Goal: Task Accomplishment & Management: Complete application form

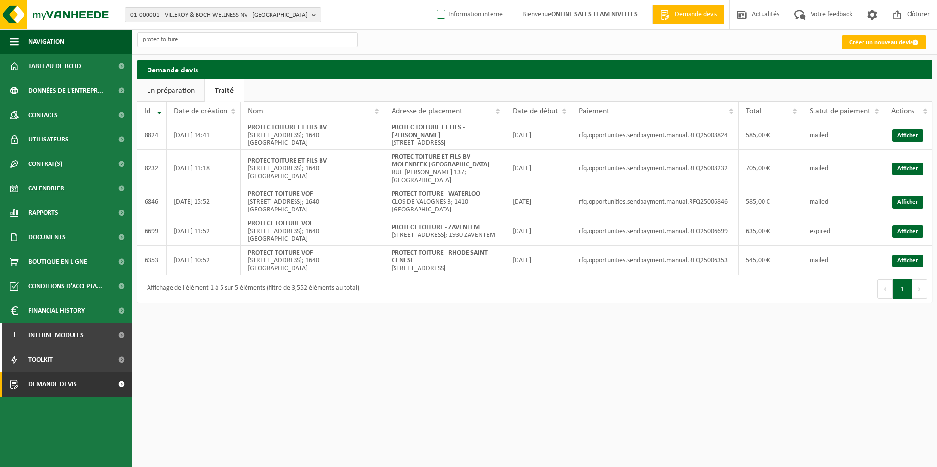
click at [481, 16] on label "Information interne" at bounding box center [469, 14] width 68 height 15
click at [433, 0] on input "Information interne" at bounding box center [433, 0] width 0 height 0
checkbox input "true"
click at [883, 46] on link "Créer un nouveau devis" at bounding box center [884, 42] width 84 height 14
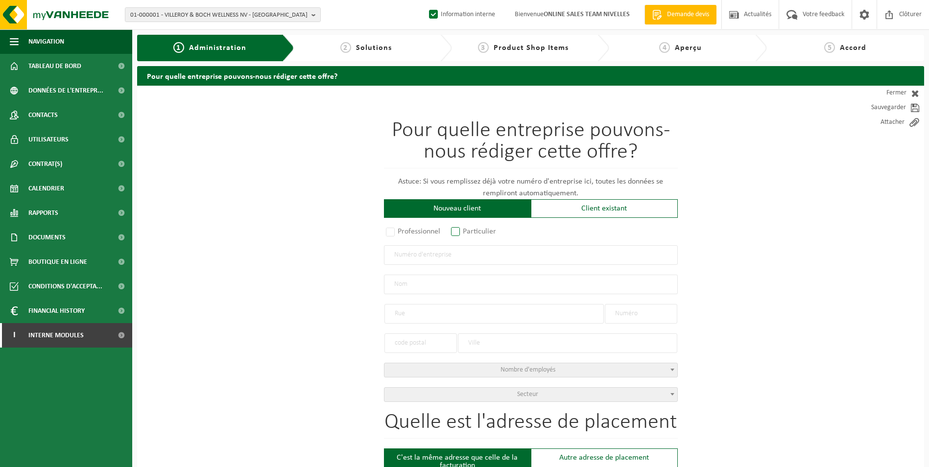
click at [487, 235] on label "Particulier" at bounding box center [474, 232] width 50 height 14
click at [472, 235] on input "Particulier" at bounding box center [468, 232] width 6 height 6
radio input "true"
select select "P"
select select "1707"
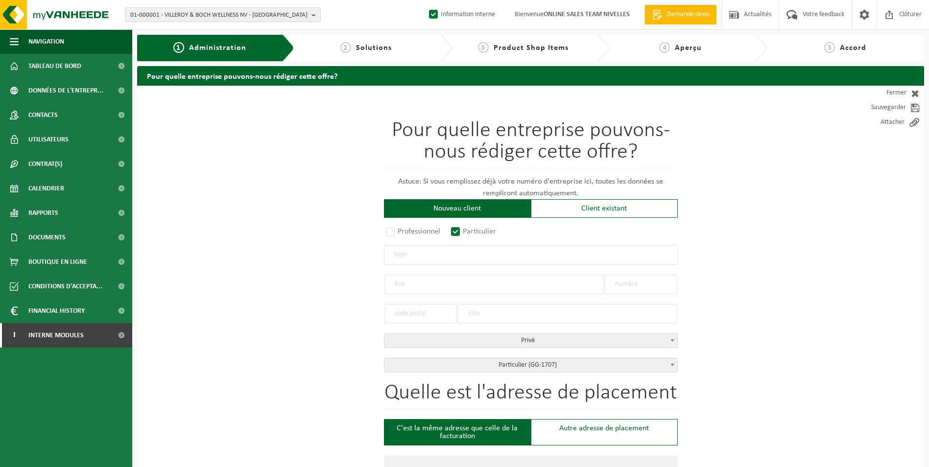
click at [450, 255] on input "text" at bounding box center [531, 255] width 294 height 20
click at [421, 258] on input "text" at bounding box center [531, 255] width 294 height 20
type input "a"
type input "ALLARD OLIVIER"
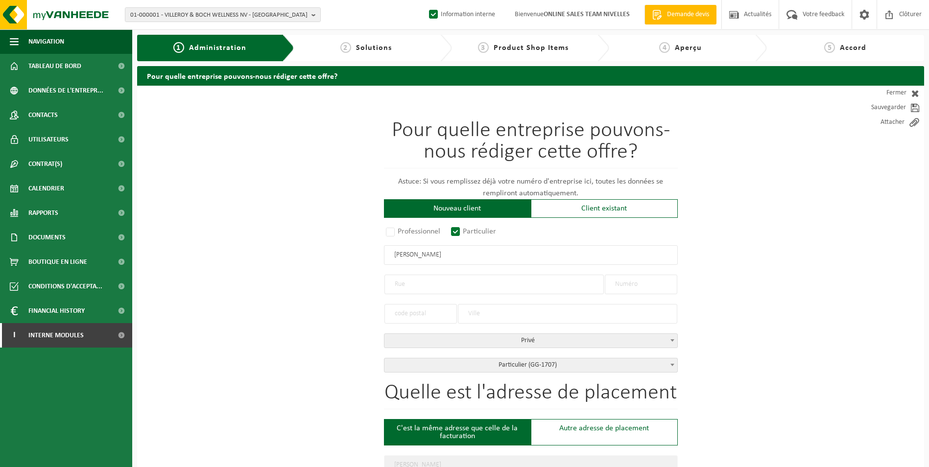
click at [456, 284] on input "text" at bounding box center [495, 285] width 220 height 20
click at [659, 283] on input "text" at bounding box center [641, 285] width 73 height 20
type input "302"
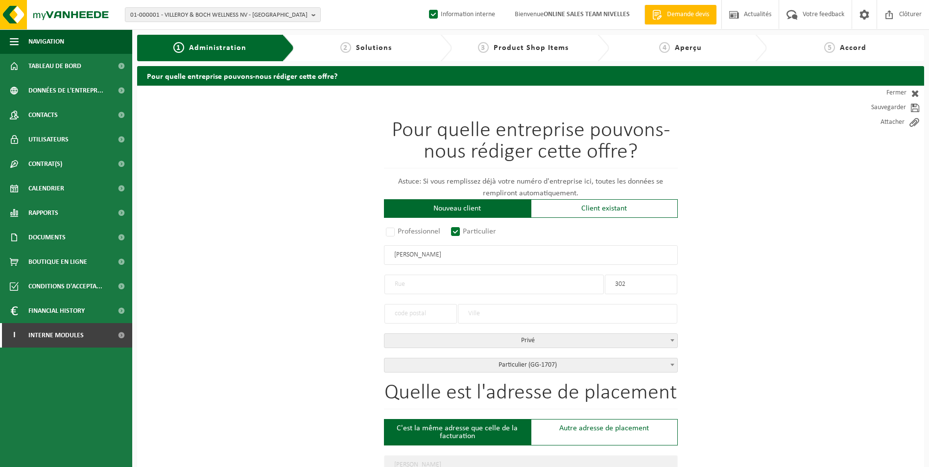
click at [532, 278] on input "text" at bounding box center [495, 285] width 220 height 20
type input "AVENUE DE LA FORET DE SOIGNE"
click at [418, 315] on input "text" at bounding box center [421, 314] width 73 height 20
click at [497, 314] on input "text" at bounding box center [568, 314] width 220 height 20
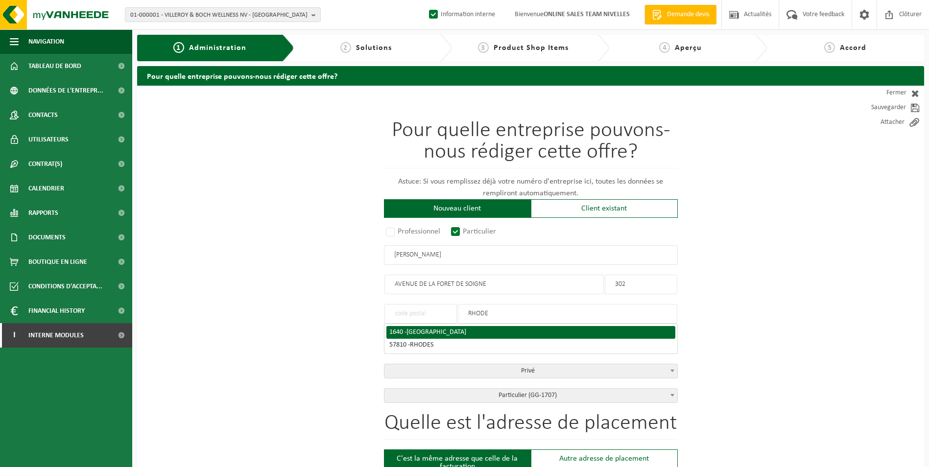
type input "RHODE"
click at [463, 329] on span "RHODE-SAINT-GENESE" at bounding box center [437, 332] width 60 height 7
type input "1640"
type input "RHODE-SAINT-GENESE"
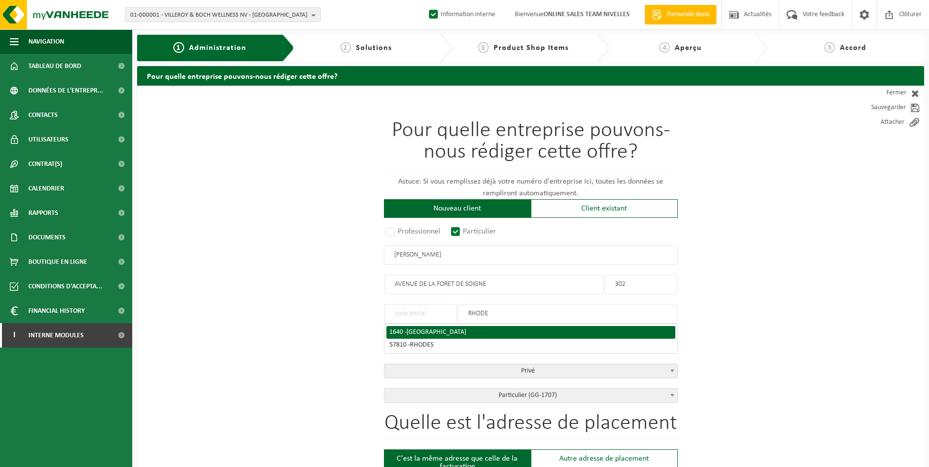
type input "1640"
type input "RHODE-SAINT-GENESE"
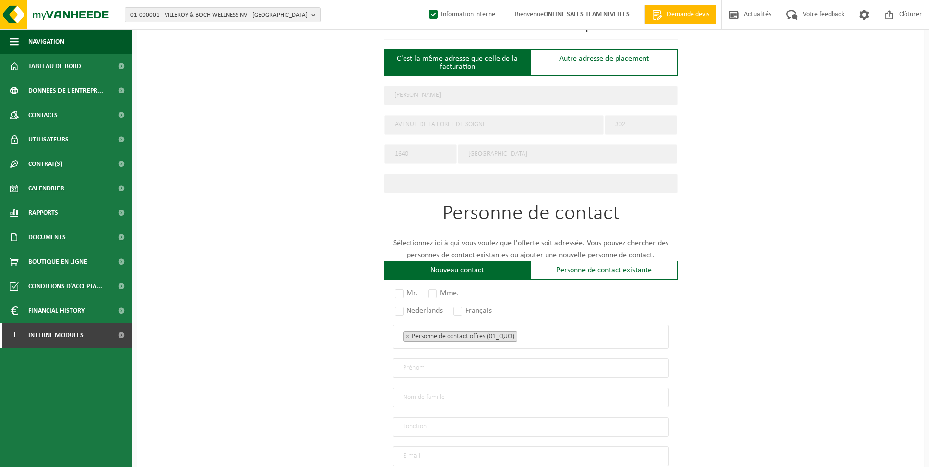
scroll to position [392, 0]
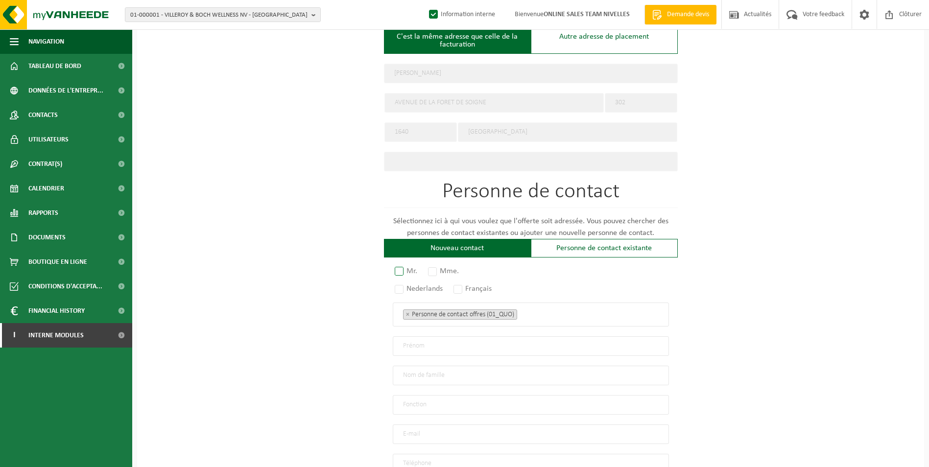
click at [395, 266] on label "Mr." at bounding box center [406, 272] width 27 height 14
radio input "true"
click at [461, 283] on label "Français" at bounding box center [473, 289] width 43 height 14
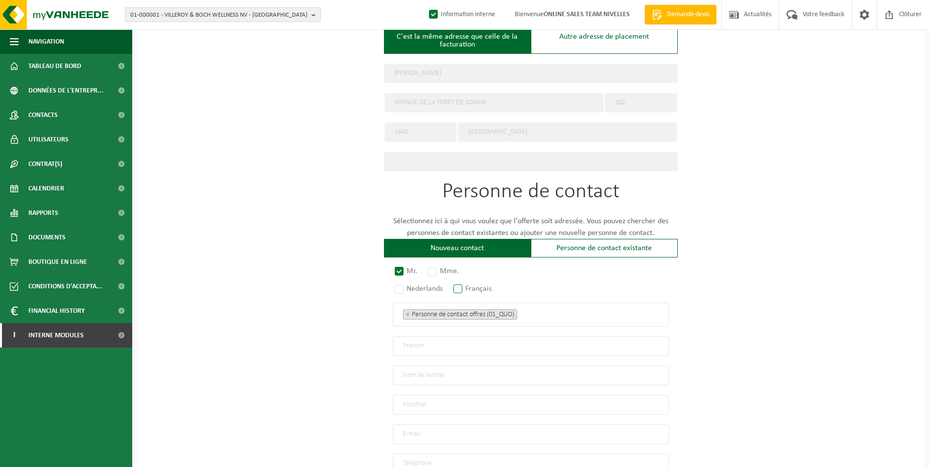
radio input "true"
click at [538, 308] on ul "× Personne de contact offres (01_QUO)" at bounding box center [531, 314] width 256 height 13
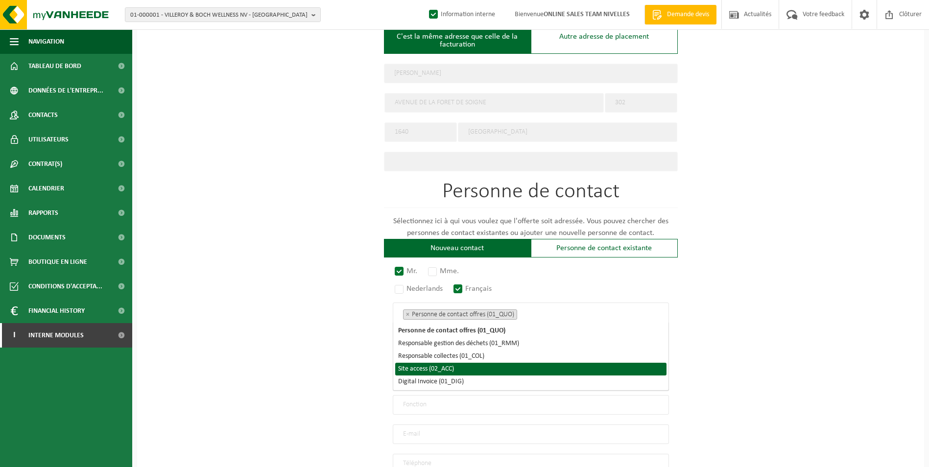
click at [467, 366] on li "Site access (02_ACC)" at bounding box center [530, 369] width 271 height 13
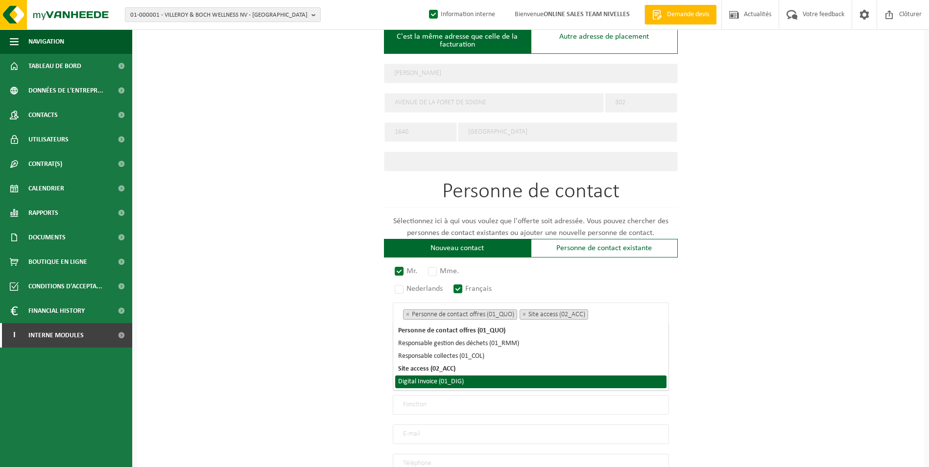
click at [466, 380] on li "Digital Invoice (01_DIG)" at bounding box center [530, 382] width 271 height 13
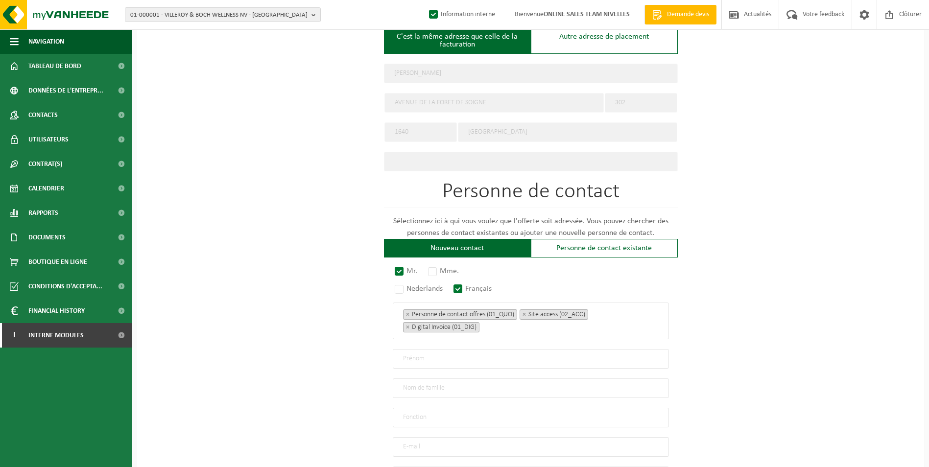
click at [759, 356] on div "Pour quelle entreprise pouvons-nous rédiger cette offre? Astuce: Si vous rempli…" at bounding box center [530, 133] width 787 height 878
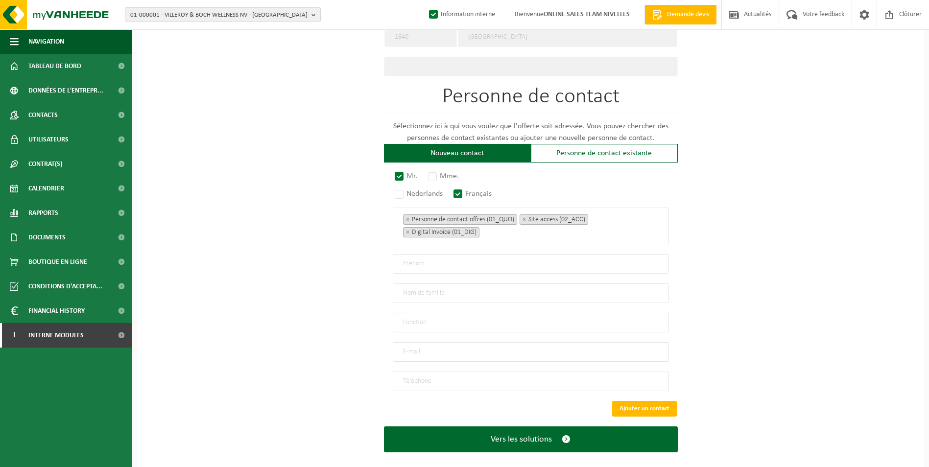
scroll to position [495, 0]
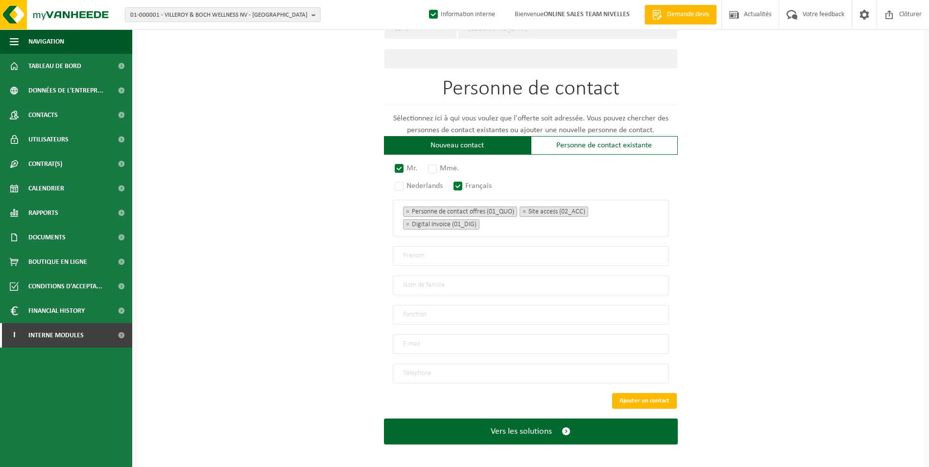
click at [420, 338] on input "email" at bounding box center [531, 345] width 276 height 20
type input "OHALLARD@PROTONMAIL.COM"
click at [470, 367] on input "tel" at bounding box center [531, 374] width 276 height 20
click at [548, 310] on input "text" at bounding box center [531, 315] width 276 height 20
type input "CONTACT"
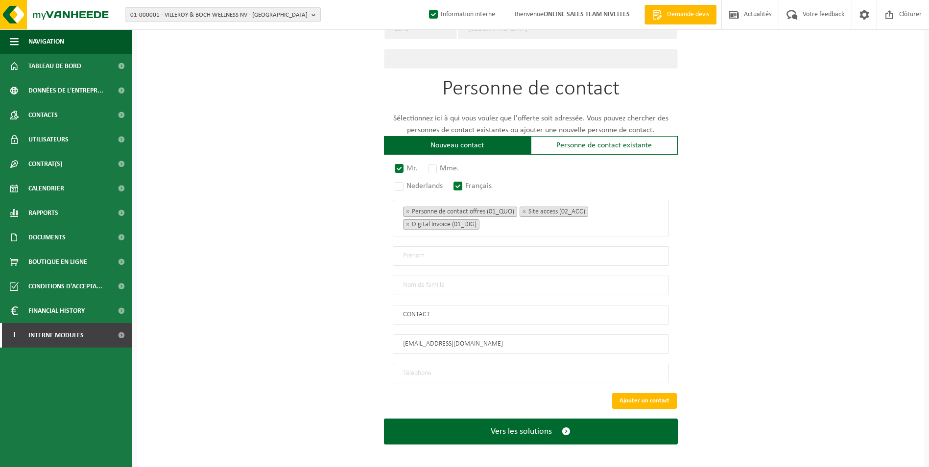
click at [417, 366] on input "tel" at bounding box center [531, 374] width 276 height 20
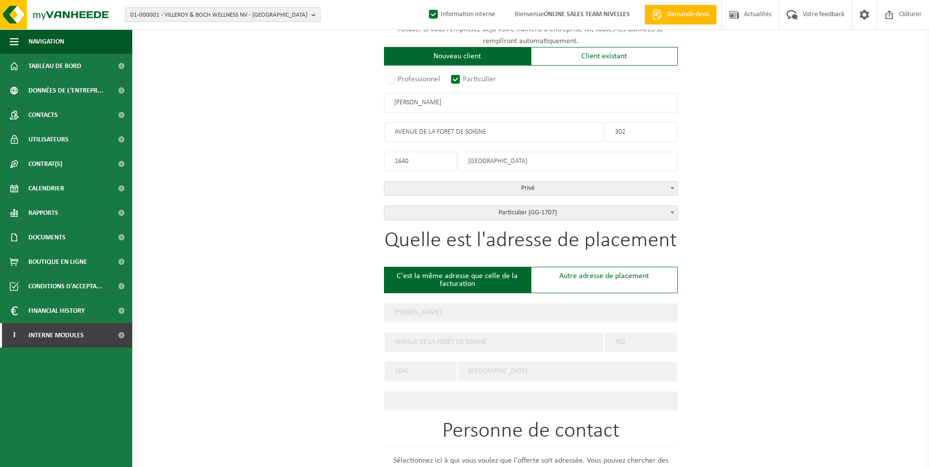
scroll to position [152, 0]
type input "+32 475 62 40 25"
drag, startPoint x: 442, startPoint y: 104, endPoint x: 310, endPoint y: 104, distance: 132.3
click at [314, 104] on div "Pour quelle entreprise pouvons-nous rédiger cette offre? Astuce: Si vous rempli…" at bounding box center [530, 373] width 787 height 878
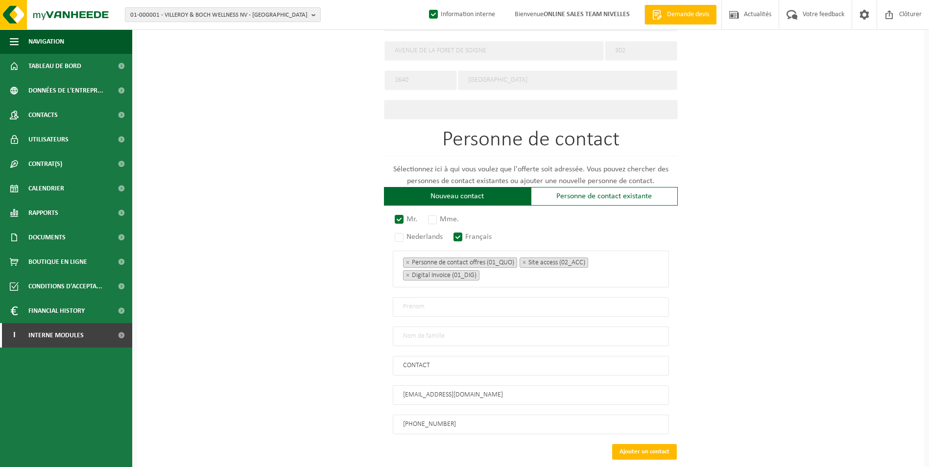
scroll to position [495, 0]
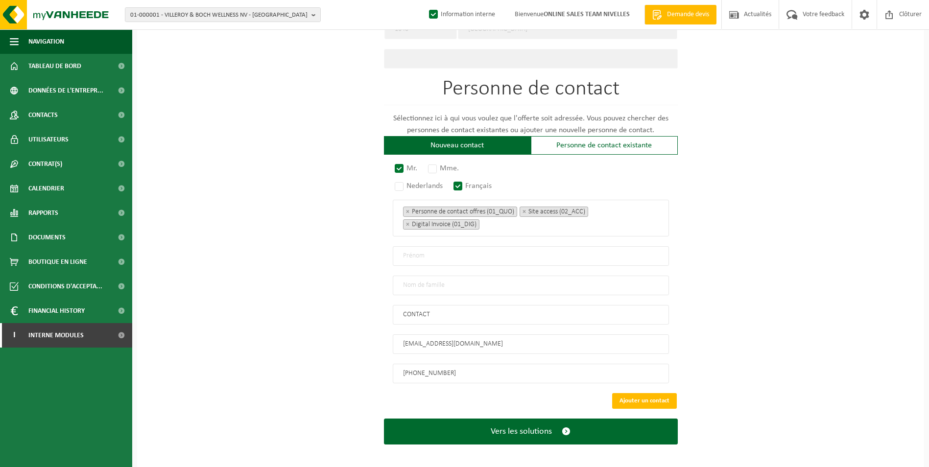
click at [429, 249] on input "text" at bounding box center [531, 256] width 276 height 20
paste input "ALLARD OLIVIER"
drag, startPoint x: 424, startPoint y: 252, endPoint x: 382, endPoint y: 250, distance: 42.7
click at [382, 250] on div "Pour quelle entreprise pouvons-nous rédiger cette offre? Astuce: Si vous rempli…" at bounding box center [530, 30] width 787 height 878
type input "OLIVIER"
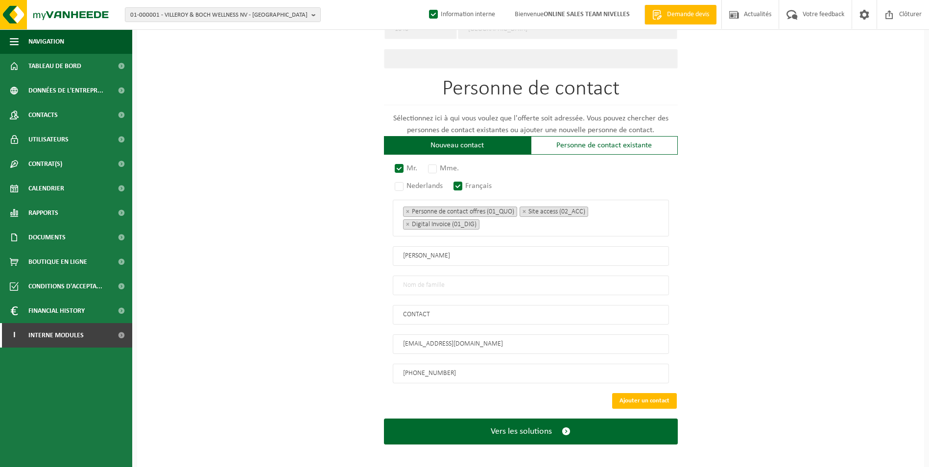
click at [417, 277] on input "text" at bounding box center [531, 286] width 276 height 20
paste input "ALLARD"
type input "ALLARD"
click at [403, 251] on input "OLIVIER" at bounding box center [531, 256] width 276 height 20
type input "OLIVIER"
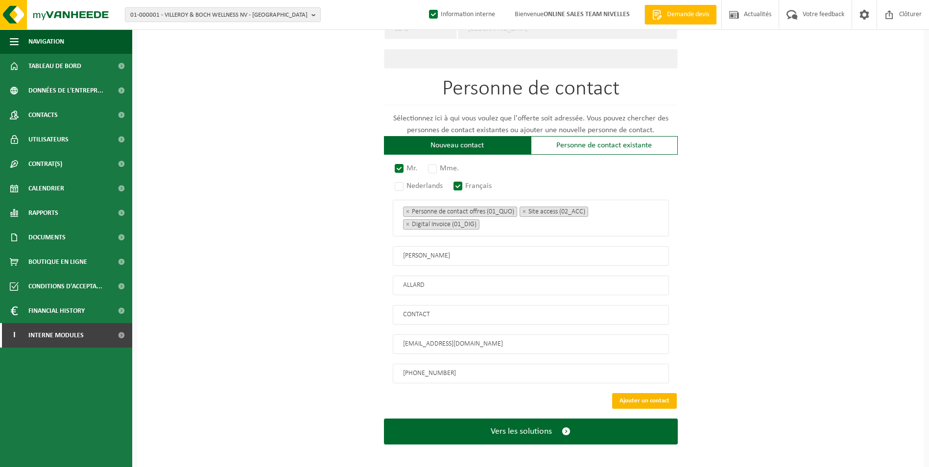
click at [642, 393] on button "Ajouter un contact" at bounding box center [644, 401] width 65 height 16
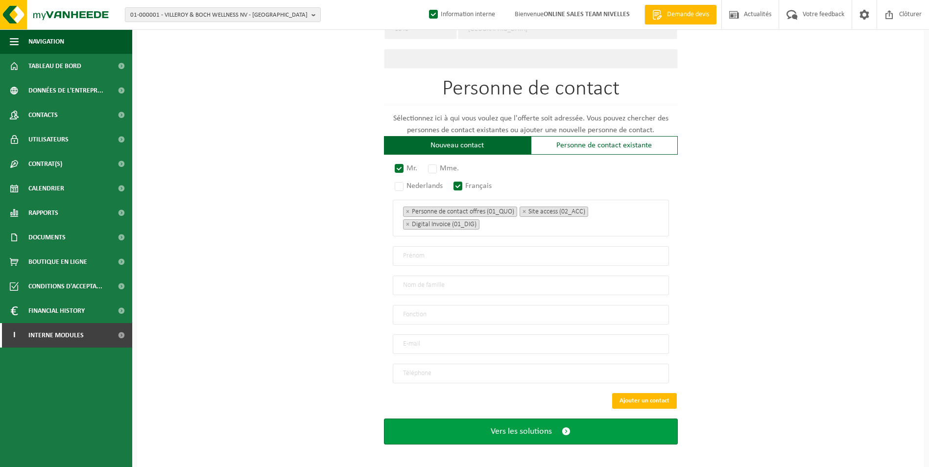
scroll to position [314, 0]
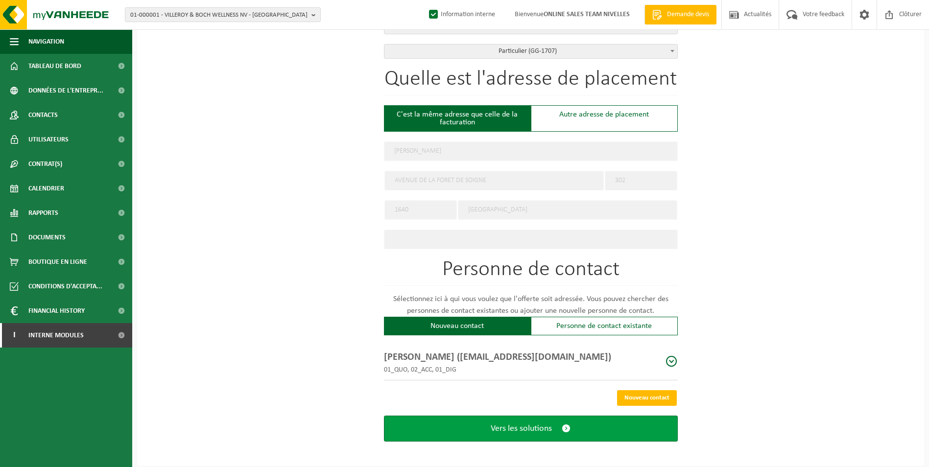
click at [519, 430] on span "Vers les solutions" at bounding box center [521, 429] width 61 height 10
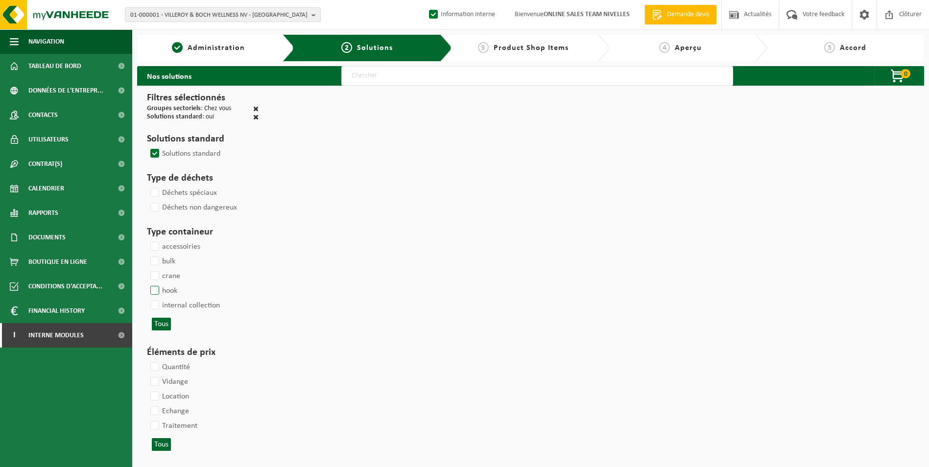
click at [152, 291] on label "hook" at bounding box center [162, 291] width 29 height 15
click at [147, 284] on input "hook" at bounding box center [146, 283] width 0 height 0
checkbox input "true"
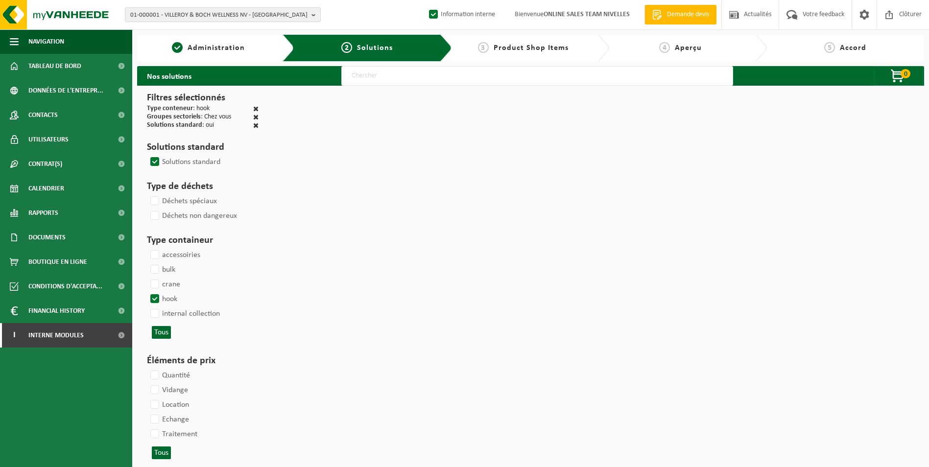
select select
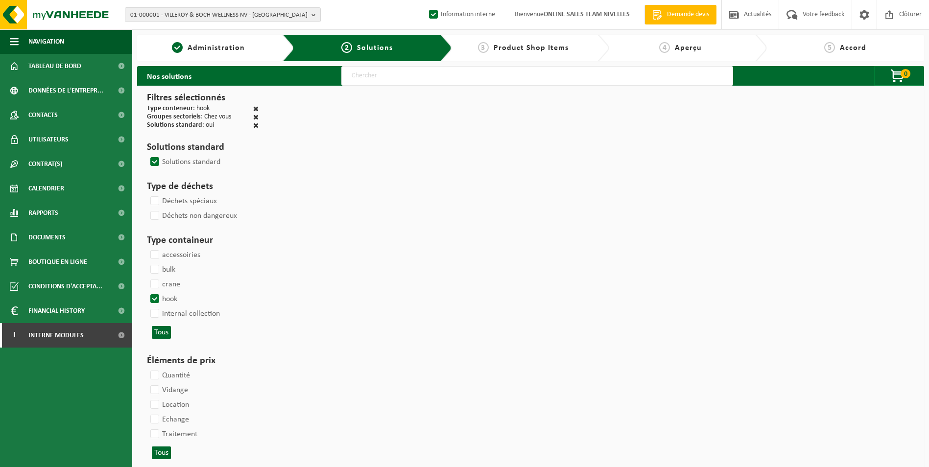
select select
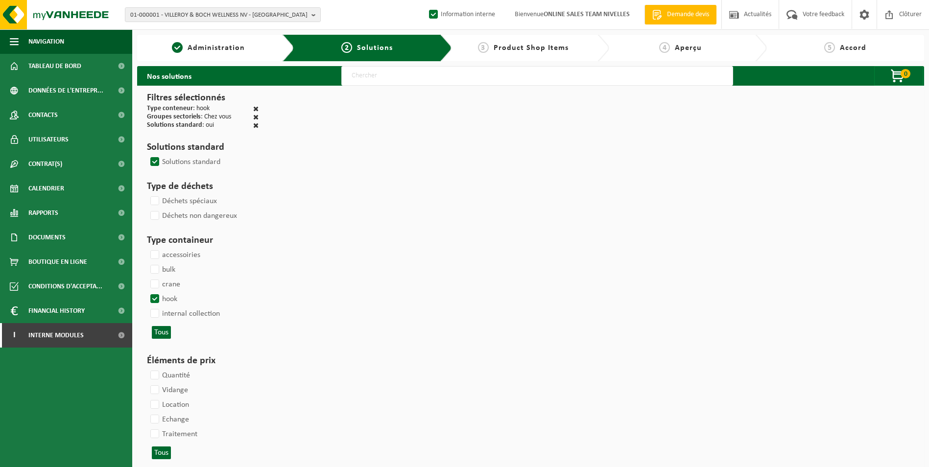
select select
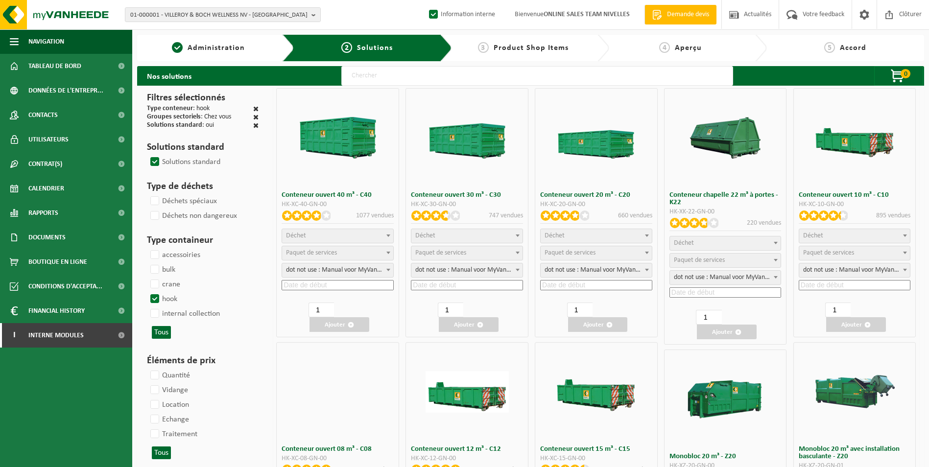
select select
select select "197"
select select
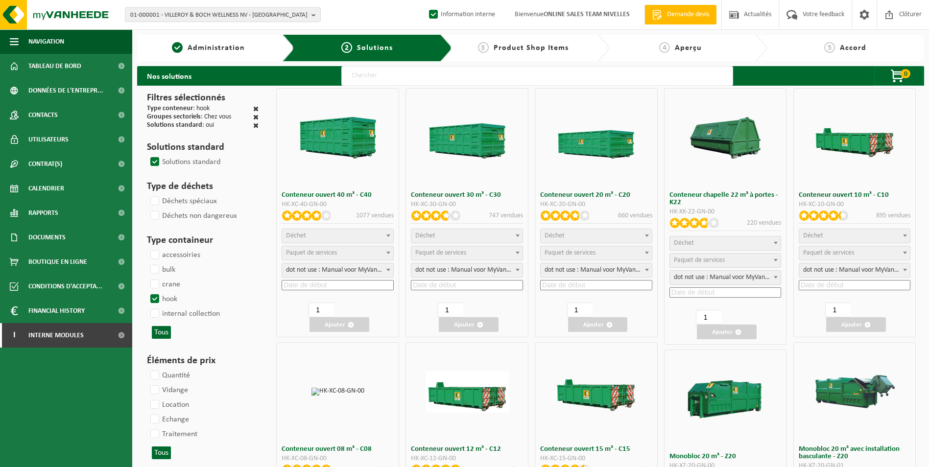
select select
select select "197"
select select
select select "8"
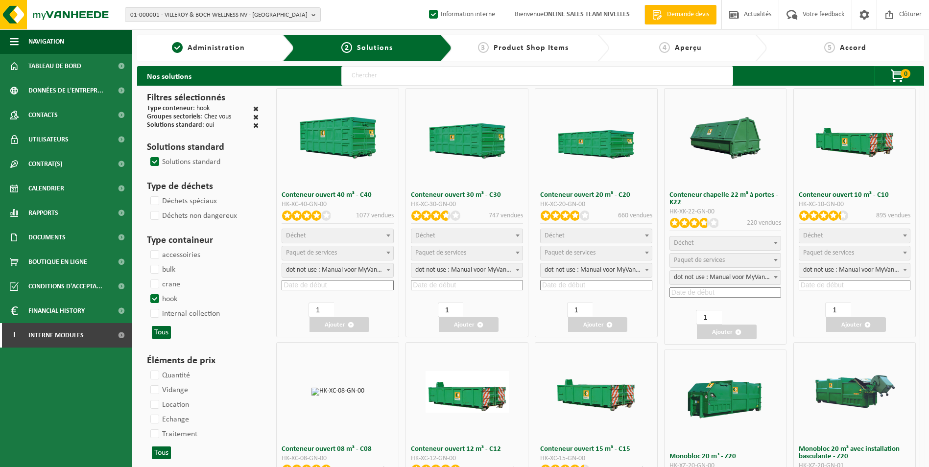
select select
select select "25"
select select "7"
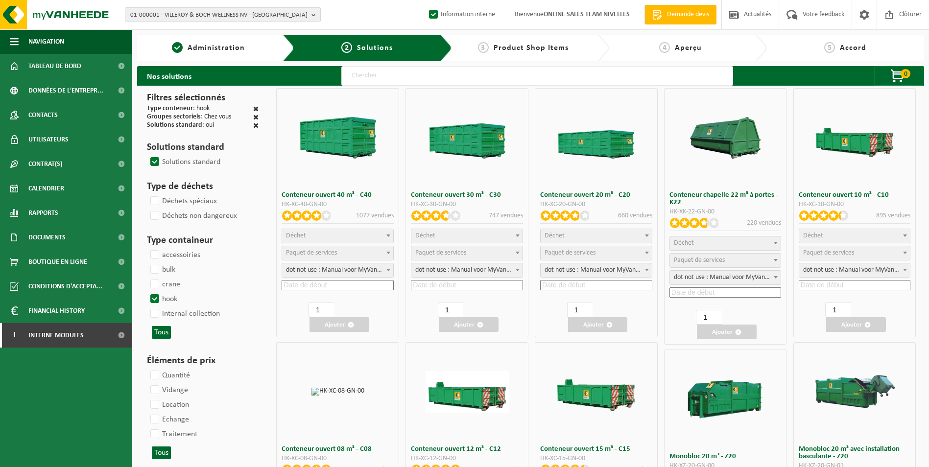
select select
select select "7"
select select
select select "25"
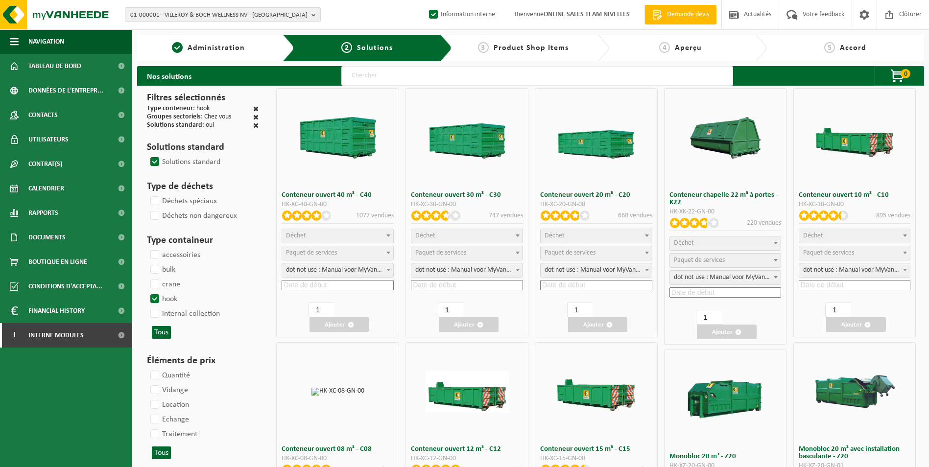
select select "25"
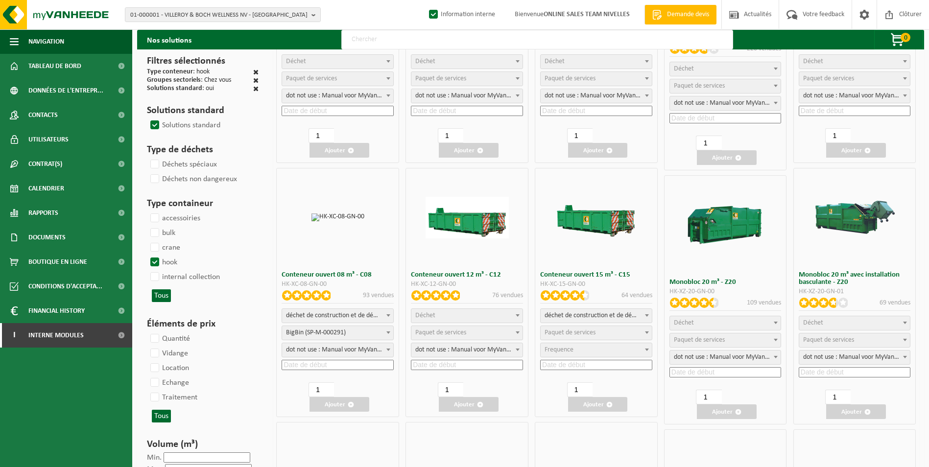
scroll to position [196, 0]
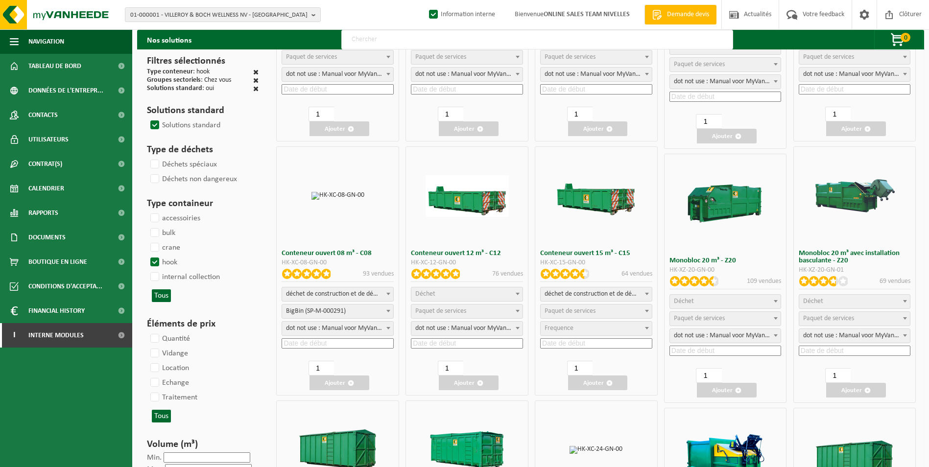
click at [472, 291] on span "Déchet" at bounding box center [467, 295] width 111 height 14
select select "31"
select select
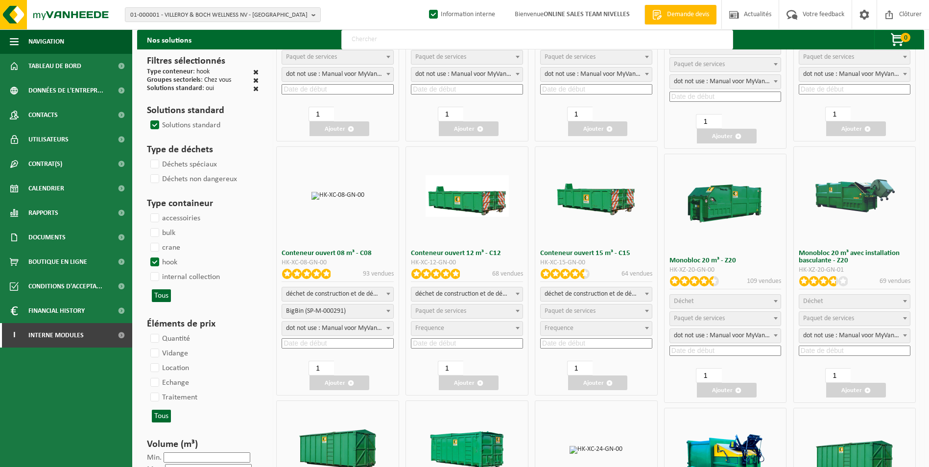
select select
click at [454, 312] on span "Paquet de services" at bounding box center [440, 311] width 51 height 7
select select "197"
select select "25"
click at [438, 343] on input at bounding box center [467, 344] width 112 height 10
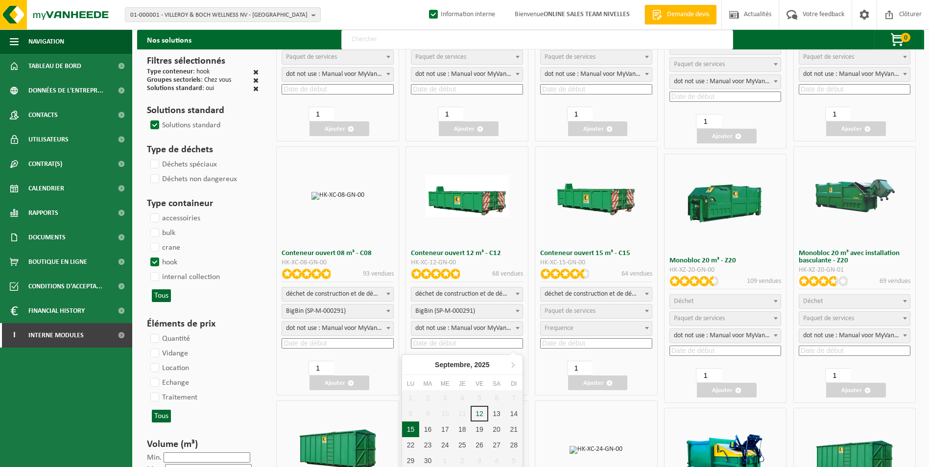
click at [409, 426] on div "15" at bounding box center [410, 430] width 17 height 16
type input "2025-09-15"
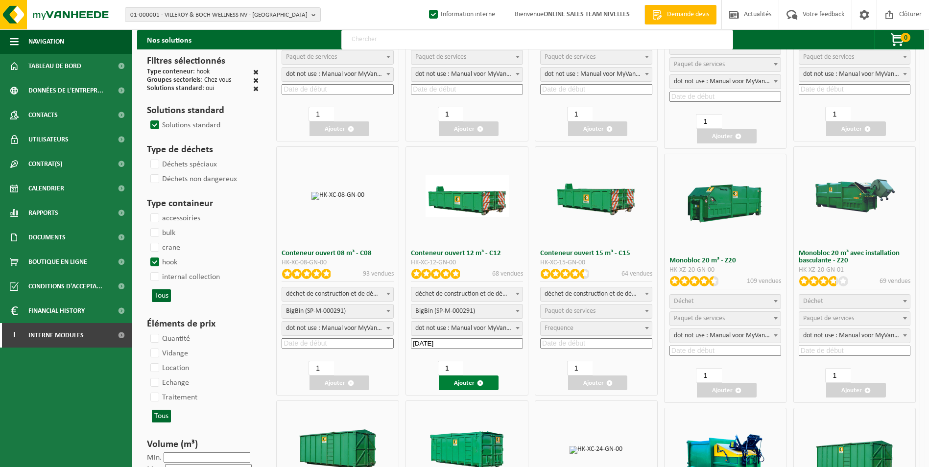
click at [470, 380] on button "Ajouter" at bounding box center [469, 383] width 60 height 15
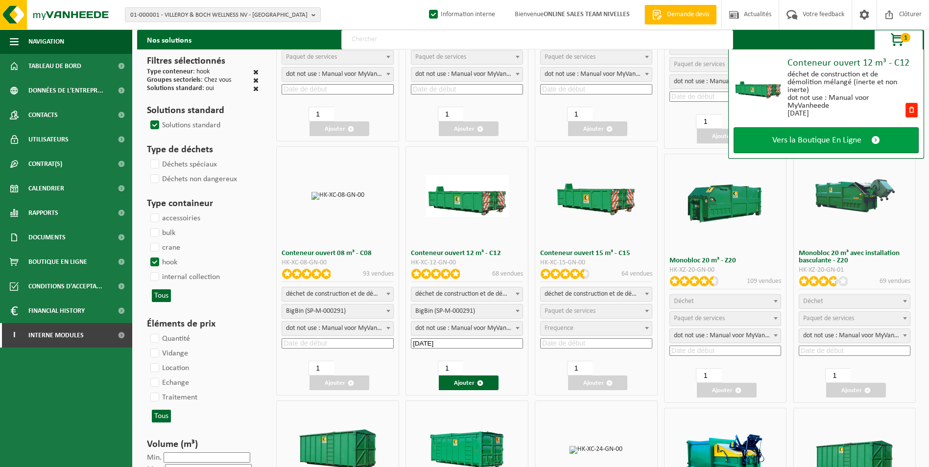
click at [830, 143] on span "Vers la Boutique En Ligne" at bounding box center [817, 140] width 89 height 10
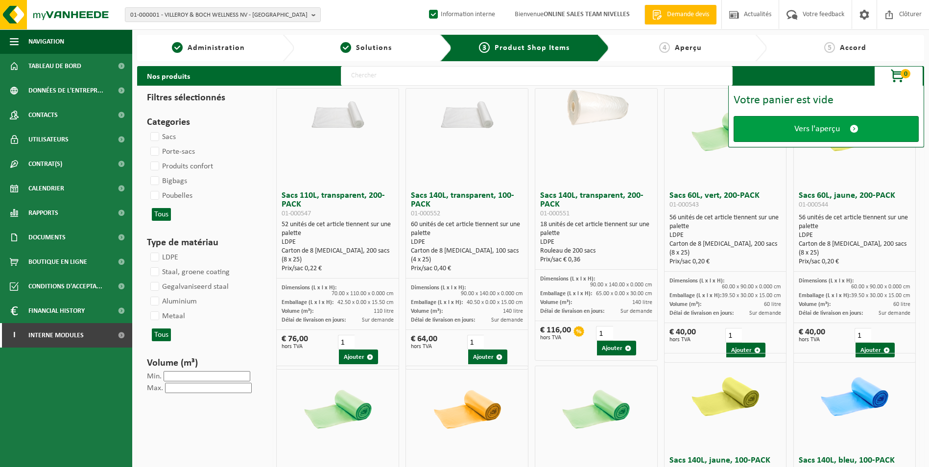
click at [819, 128] on span "Vers l'aperçu" at bounding box center [818, 129] width 46 height 10
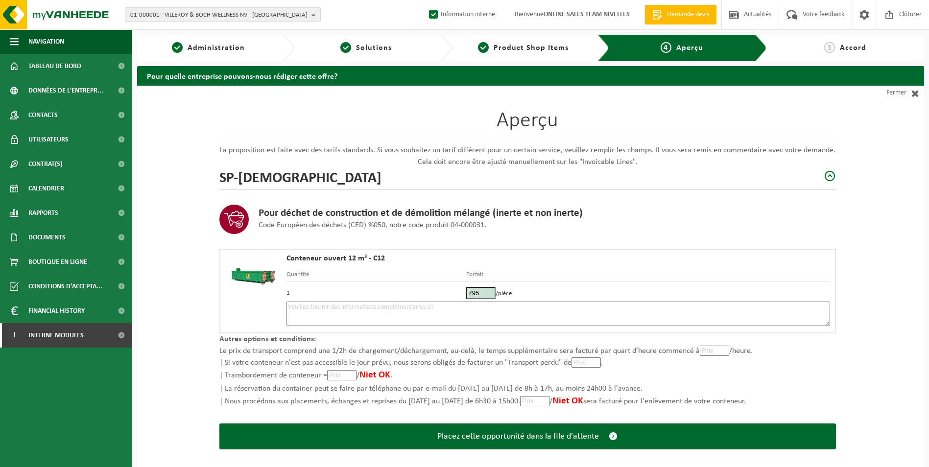
click at [565, 315] on textarea at bounding box center [559, 314] width 544 height 24
type textarea "p"
click at [336, 306] on textarea "Placement 12m3 étroit le 15/09" at bounding box center [559, 314] width 544 height 24
click at [385, 310] on textarea "Placement 12m3 étroit le 15/09" at bounding box center [559, 314] width 544 height 24
click at [352, 308] on textarea "Placement 12m3 étroit le 15/09." at bounding box center [559, 314] width 544 height 24
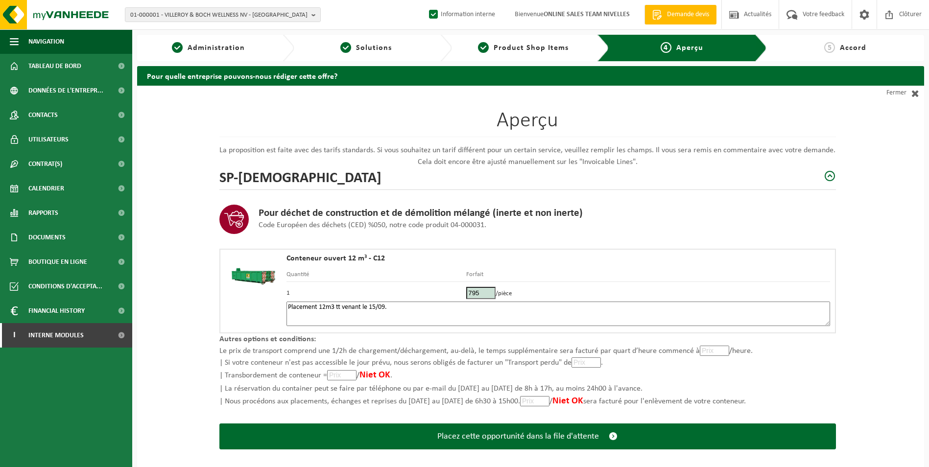
click at [408, 307] on textarea "Placement 12m3 tt venant le 15/09." at bounding box center [559, 314] width 544 height 24
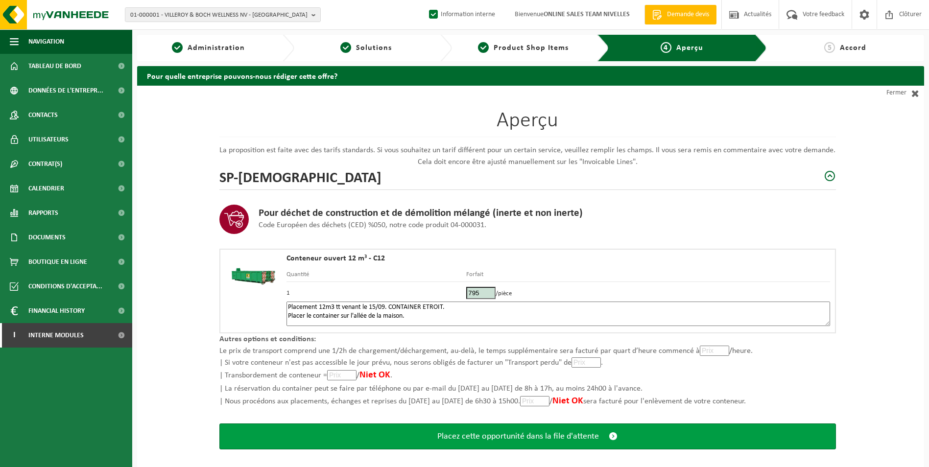
type textarea "Placement 12m3 tt venant le 15/09. CONTAINER ETROIT. Placer le container sur l'…"
click at [485, 433] on span "Placez cette opportunité dans la file d'attente" at bounding box center [519, 437] width 162 height 10
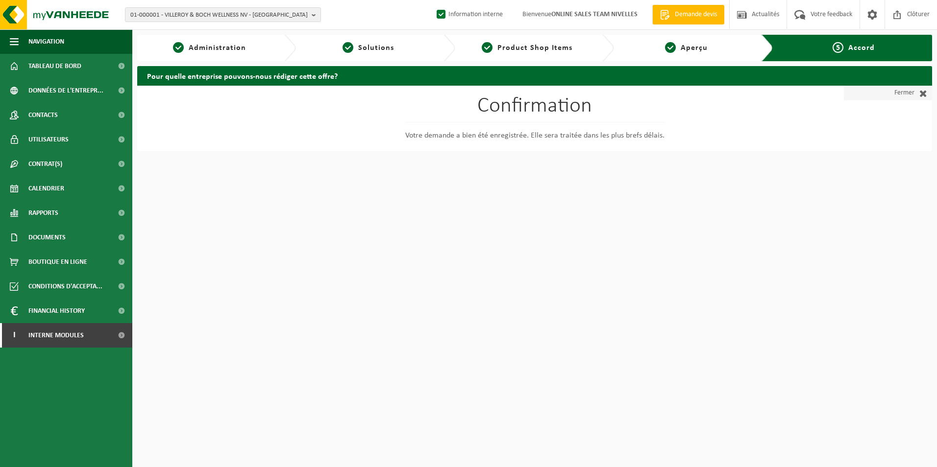
click at [901, 91] on link "Fermer" at bounding box center [888, 93] width 88 height 15
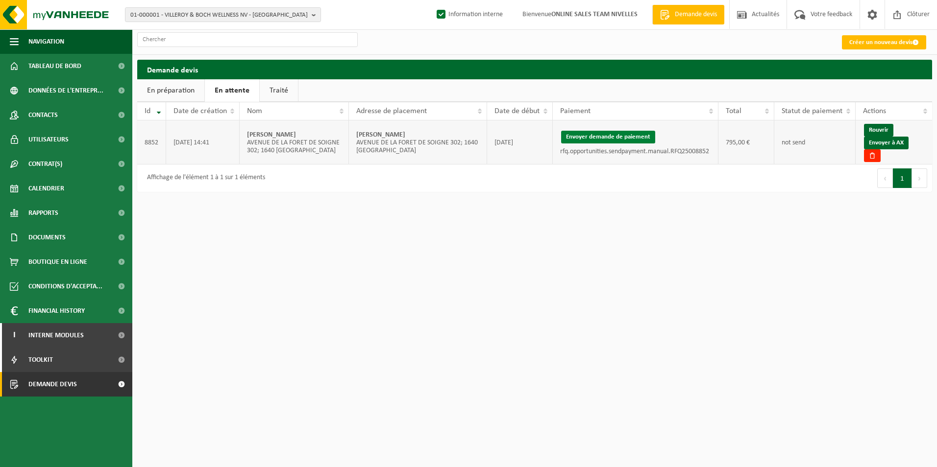
click at [628, 140] on button "Envoyer demande de paiement" at bounding box center [608, 137] width 94 height 13
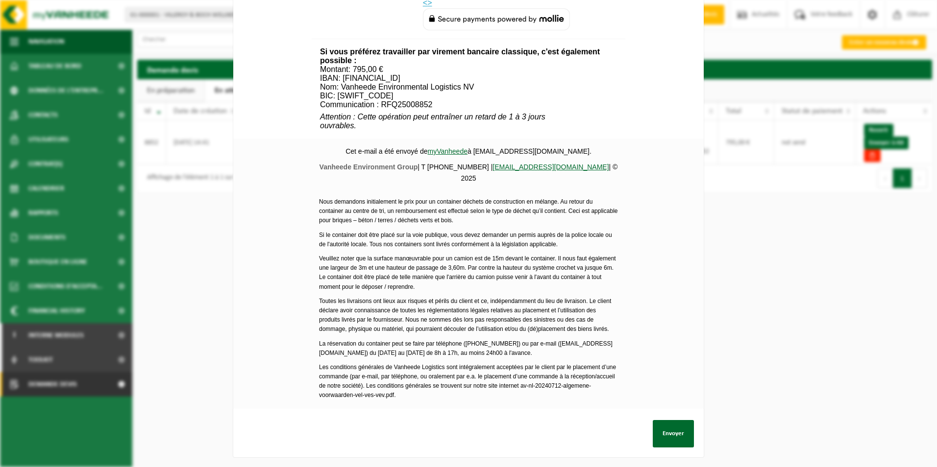
scroll to position [364, 0]
click at [668, 425] on button "Envoyer" at bounding box center [673, 433] width 41 height 27
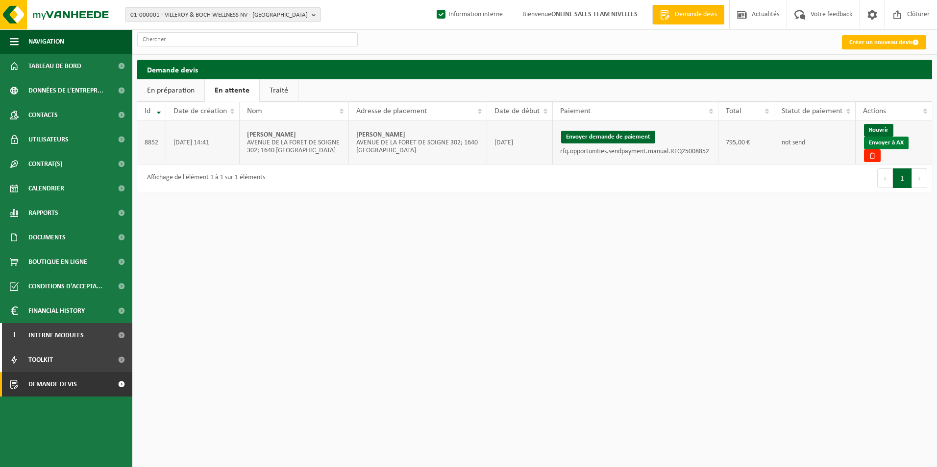
click at [901, 144] on link "Envoyer à AX" at bounding box center [886, 143] width 45 height 13
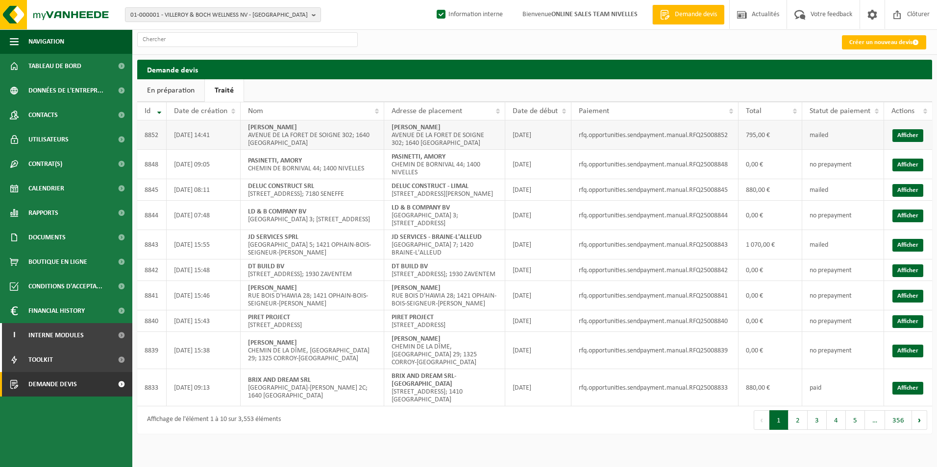
drag, startPoint x: 392, startPoint y: 126, endPoint x: 474, endPoint y: 126, distance: 82.3
click at [474, 126] on td "[PERSON_NAME] AVENUE DE LA FORET DE SOIGNE 302; [STREET_ADDRESS]" at bounding box center [444, 135] width 121 height 29
copy strong "[PERSON_NAME]"
click at [862, 43] on link "Créer un nouveau devis" at bounding box center [884, 42] width 84 height 14
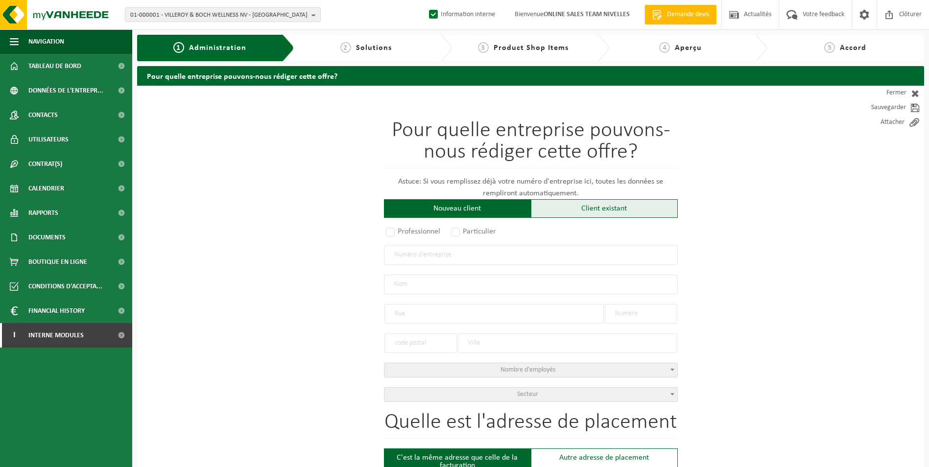
click at [543, 214] on div "Client existant" at bounding box center [604, 208] width 147 height 19
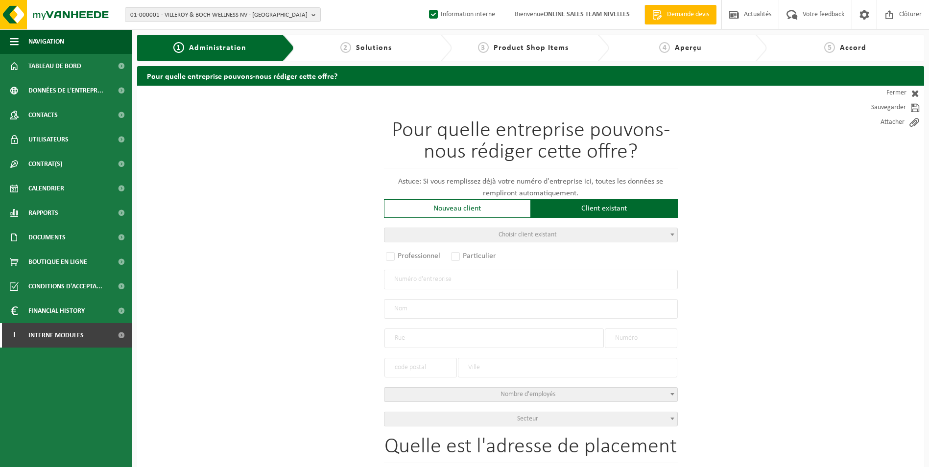
click at [396, 265] on div "Pour quelle entreprise pouvons-nous rédiger cette offre? Astuce: Si vous rempli…" at bounding box center [531, 273] width 294 height 307
click at [397, 260] on label "Professionnel" at bounding box center [413, 256] width 59 height 14
click at [400, 260] on input "Professionnel" at bounding box center [403, 257] width 6 height 6
radio input "true"
click at [407, 284] on input "text" at bounding box center [531, 280] width 294 height 20
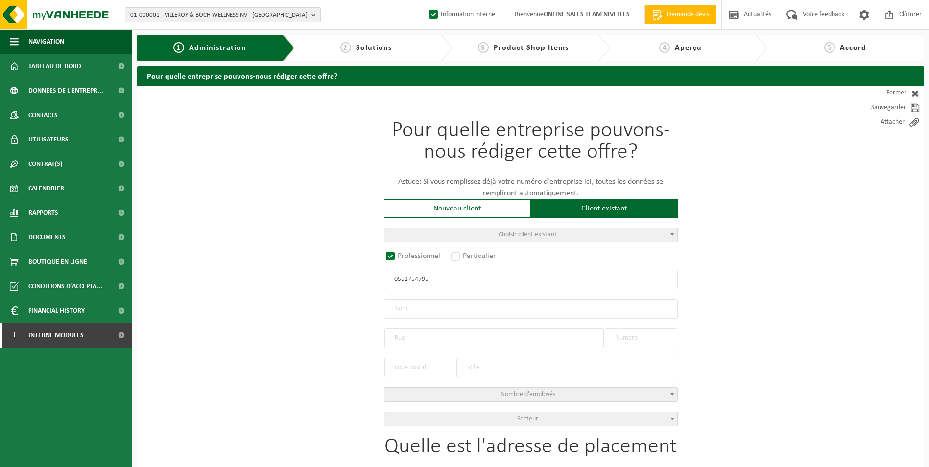
type input "0552754795"
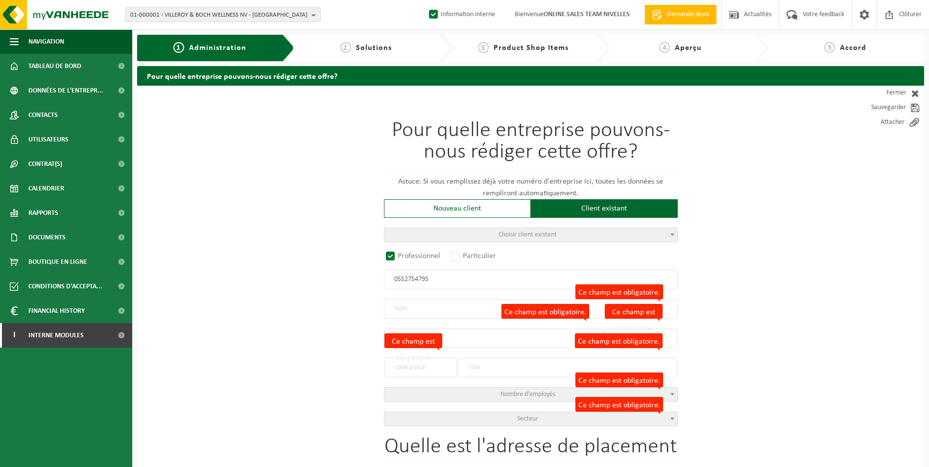
radio input "false"
select select
type input "LA PERLE DE L'ORIENT SRL"
type input "RUE THÉODORE VERHAEGEN"
type input "196-202"
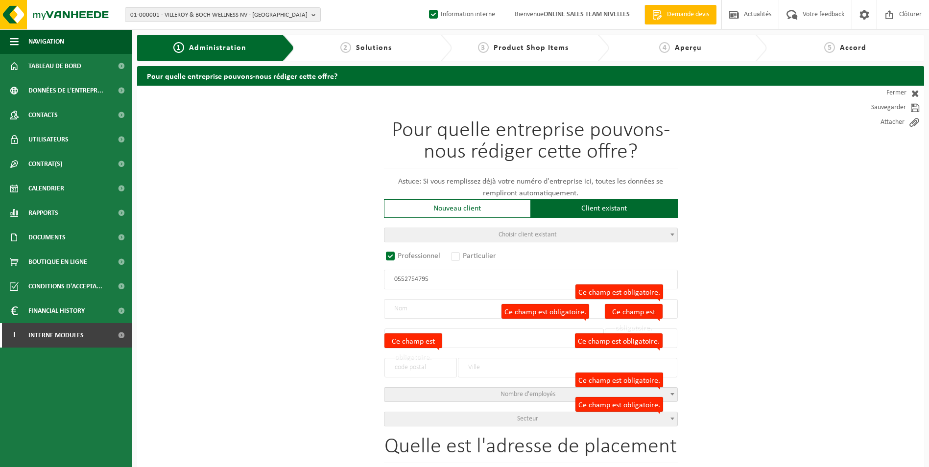
type input "1060"
type input "SAINT-GILLES"
type input "2233156071"
radio input "true"
select select "165544"
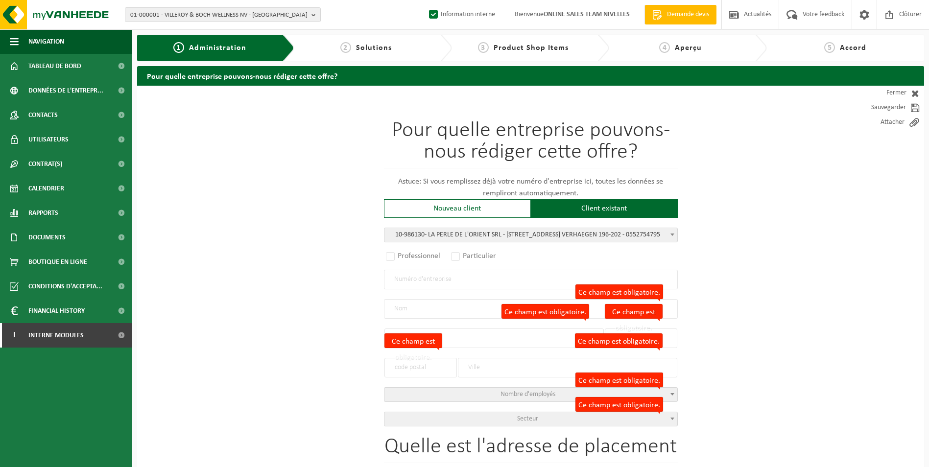
type input "0552.754.795"
type input "LA PERLE DE L'ORIENT SRL"
type input "RUE THÉODORE VERHAEGEN"
type input "196-202"
type input "1060"
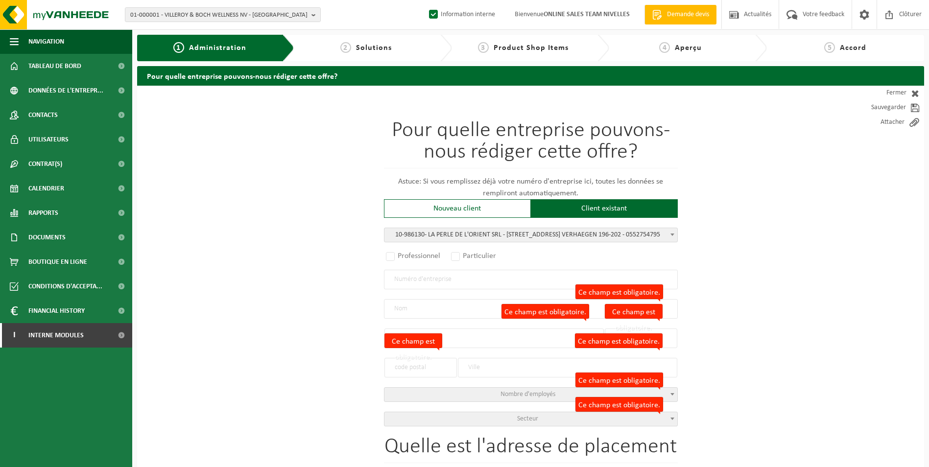
type input "SAINT-GILLES"
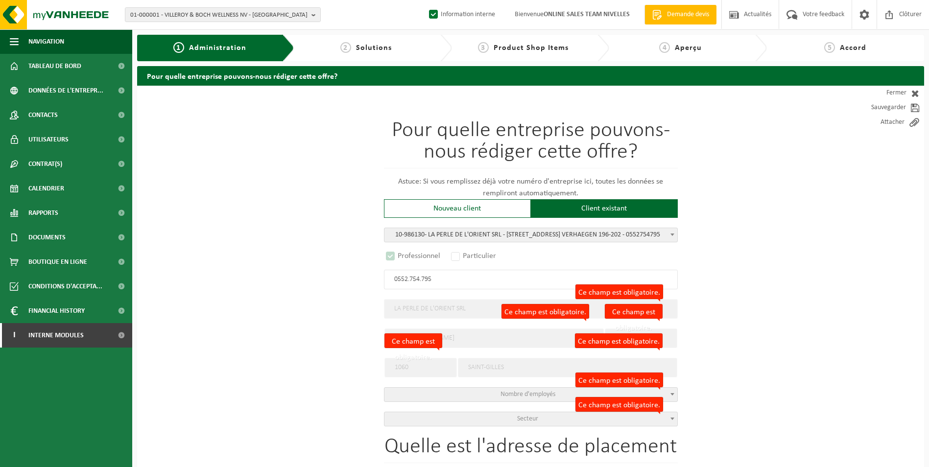
select select "D"
select select
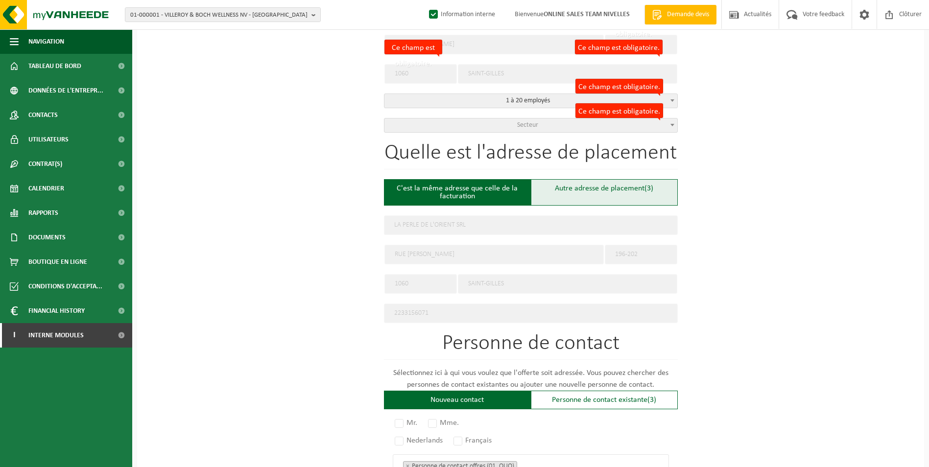
click at [608, 183] on div "Autre adresse de placement (3)" at bounding box center [604, 192] width 147 height 26
type input "Chantier -"
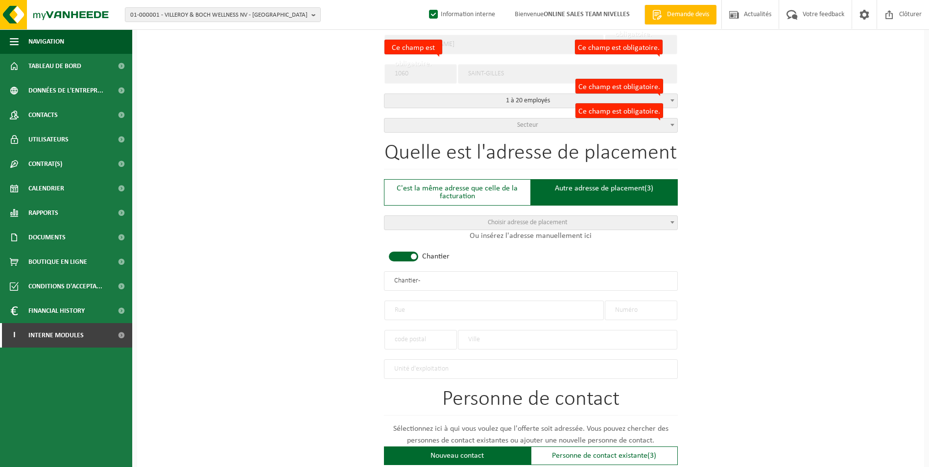
click at [415, 253] on span at bounding box center [403, 257] width 29 height 10
click at [430, 311] on input "text" at bounding box center [495, 311] width 220 height 20
click at [426, 335] on input "text" at bounding box center [421, 340] width 73 height 20
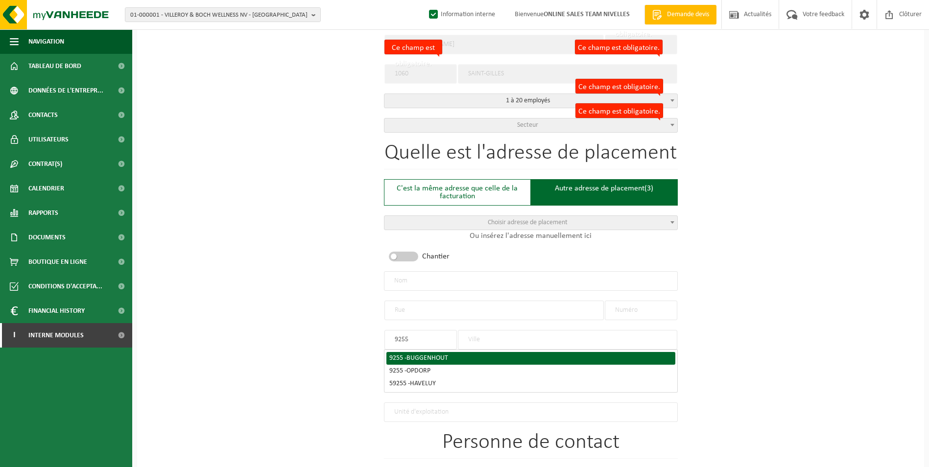
type input "9255"
click at [435, 355] on span "BUGGENHOUT" at bounding box center [428, 358] width 42 height 7
type input "BUGGENHOUT"
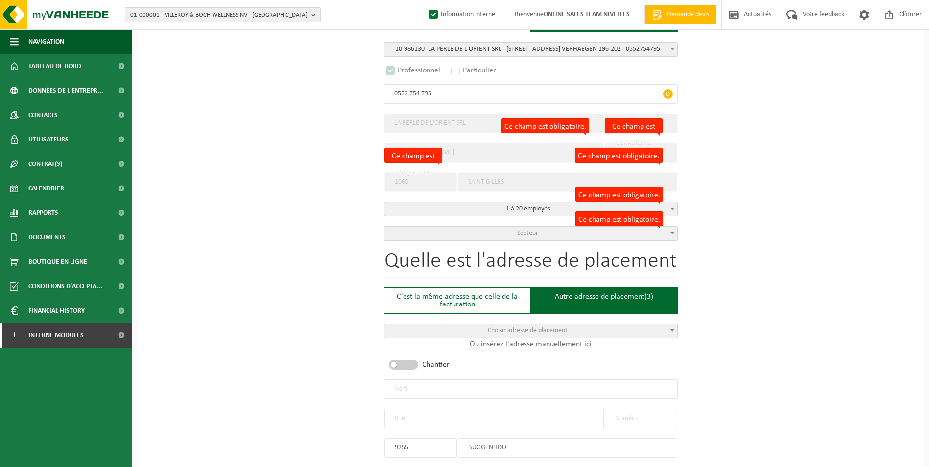
scroll to position [147, 0]
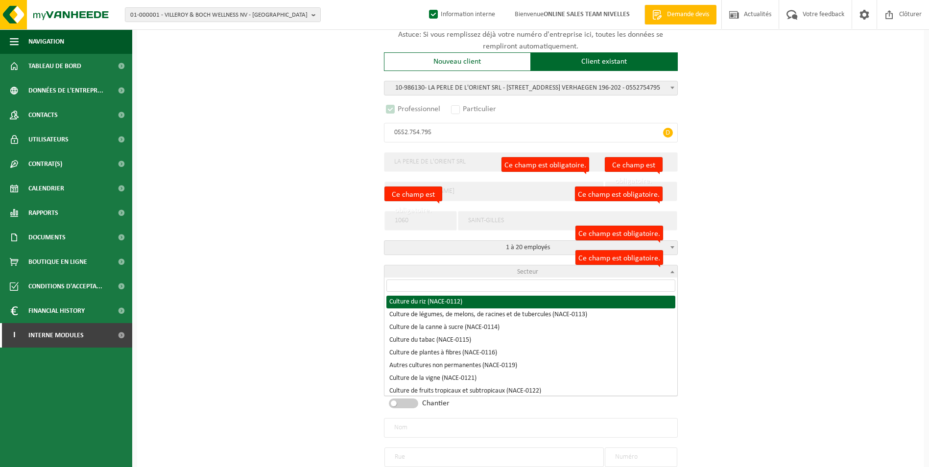
click at [485, 271] on span "Secteur" at bounding box center [531, 273] width 293 height 14
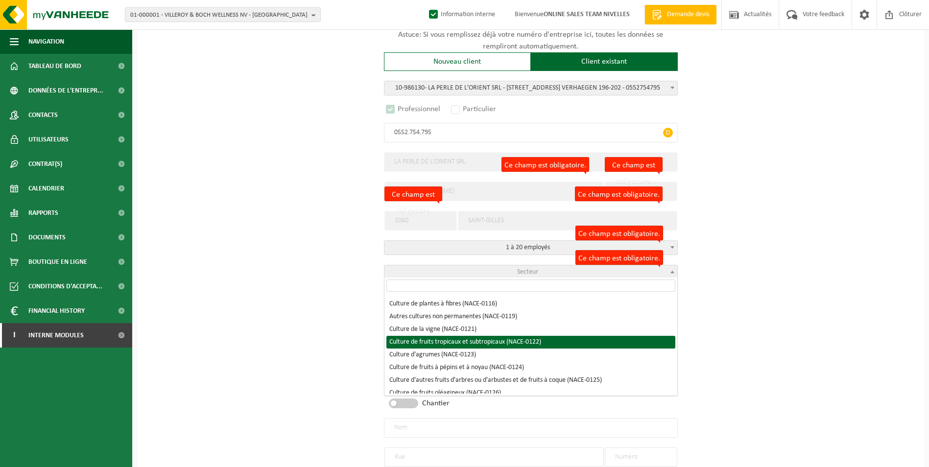
scroll to position [0, 0]
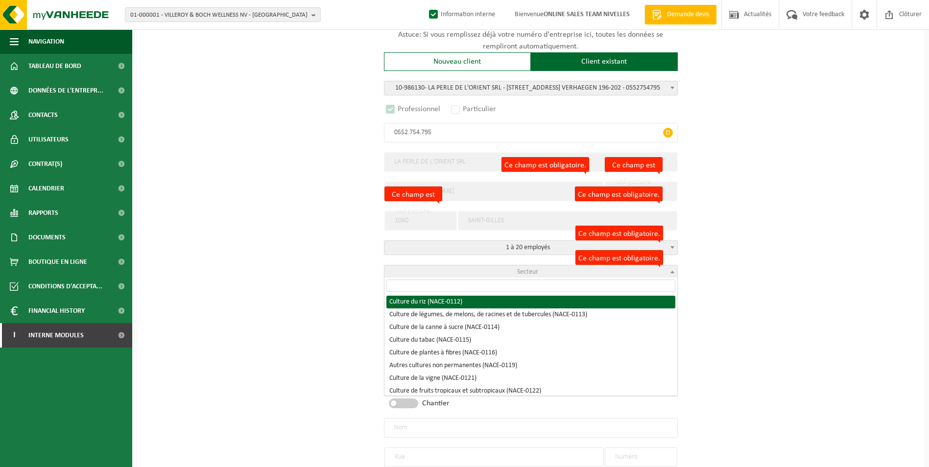
click at [415, 289] on input "search" at bounding box center [531, 286] width 289 height 12
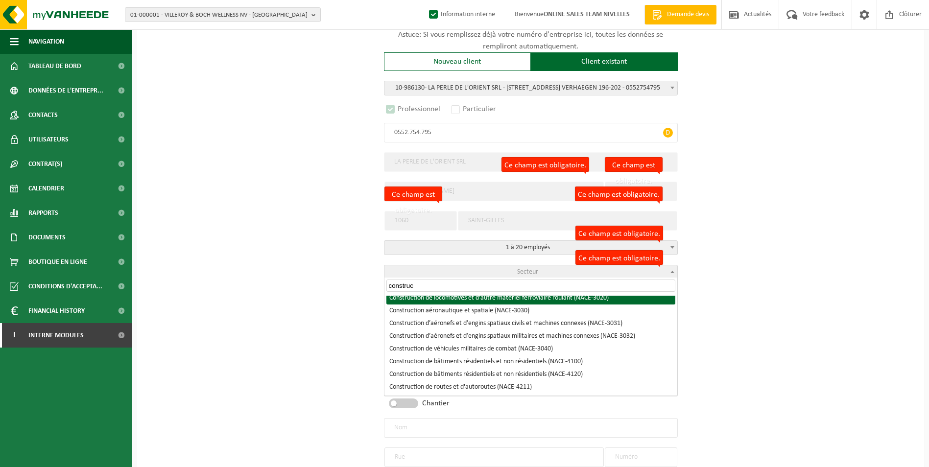
scroll to position [147, 0]
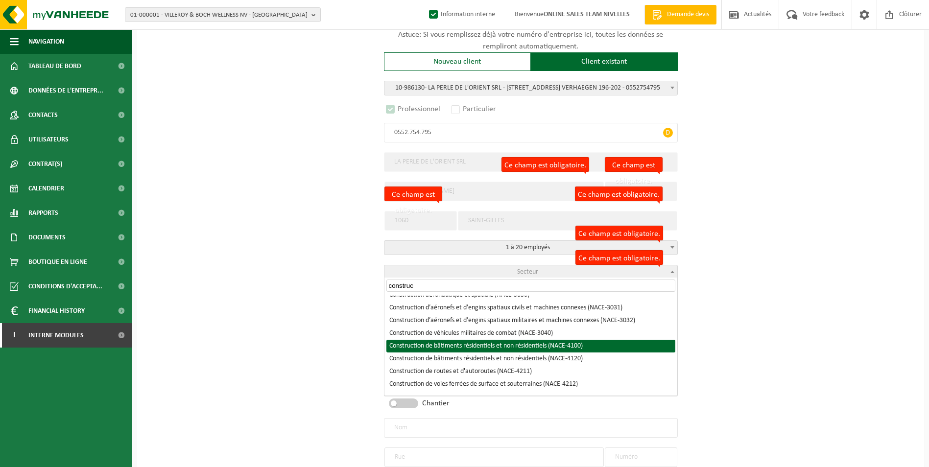
type input "construc"
select select "NACE_4100"
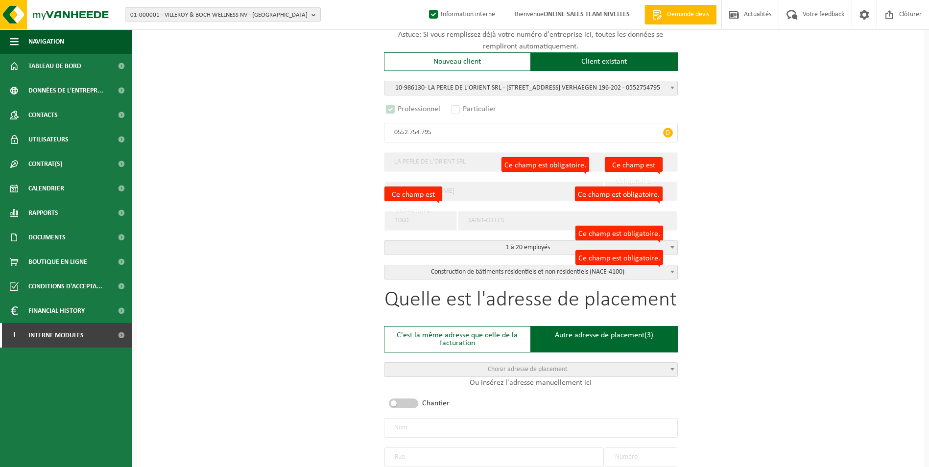
click at [793, 314] on div "Pour quelle entreprise pouvons-nous rédiger cette offre? Astuce: Si vous rempli…" at bounding box center [530, 427] width 787 height 976
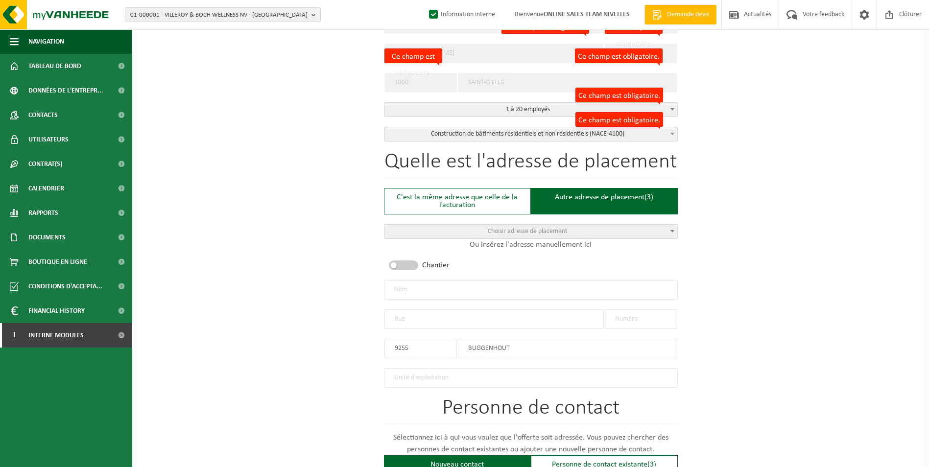
scroll to position [294, 0]
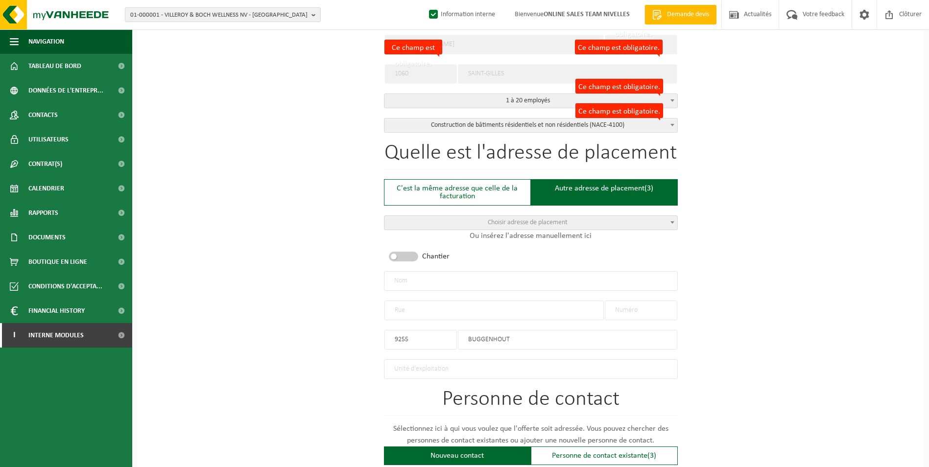
click at [434, 307] on input "text" at bounding box center [495, 311] width 220 height 20
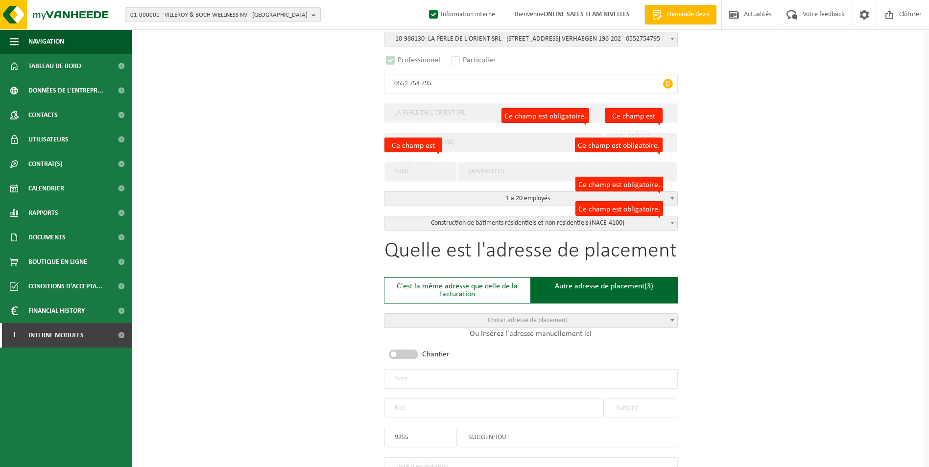
scroll to position [245, 0]
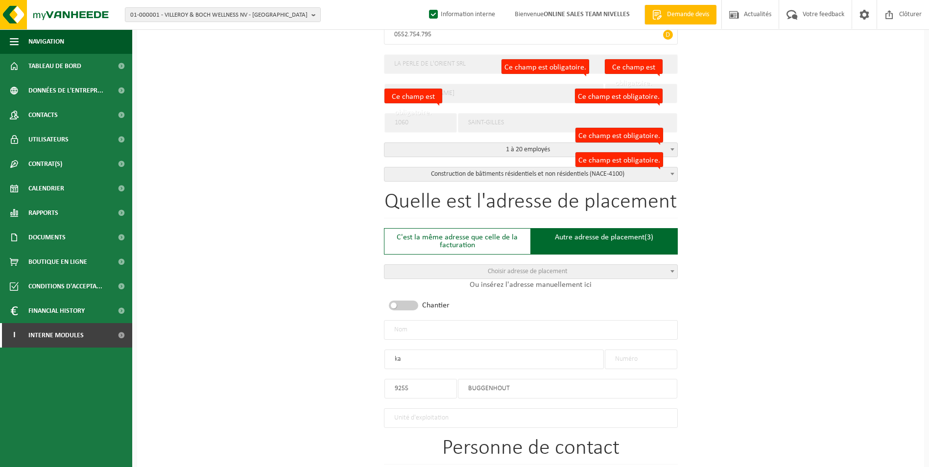
type input "k"
type input "KALKENS STRAAT"
click at [655, 350] on input "text" at bounding box center [641, 360] width 73 height 20
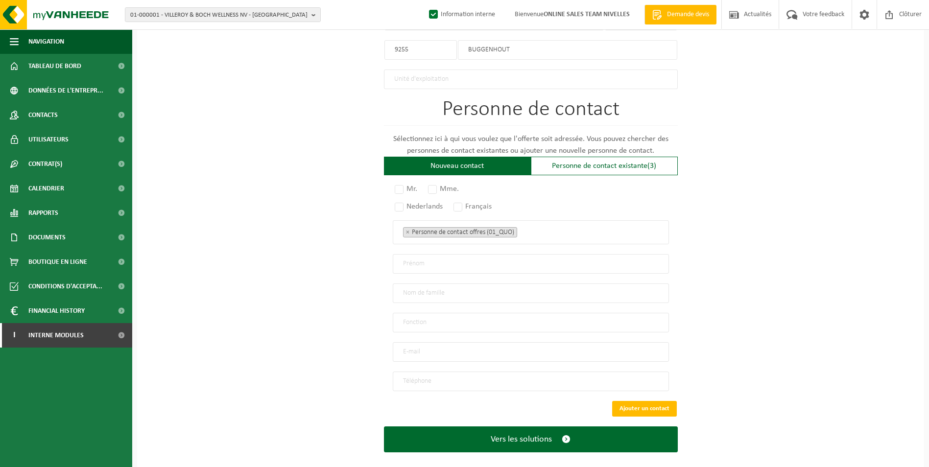
scroll to position [591, 0]
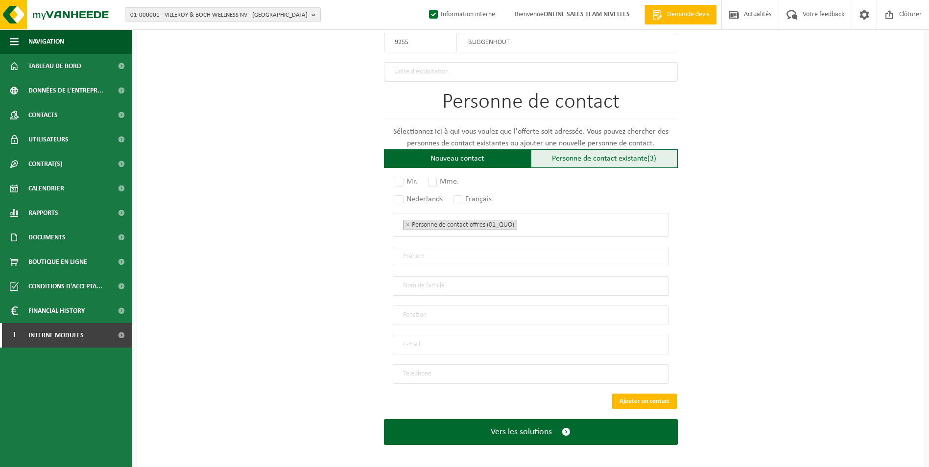
type input "19"
click at [585, 160] on div "Personne de contact existante (3)" at bounding box center [604, 158] width 147 height 19
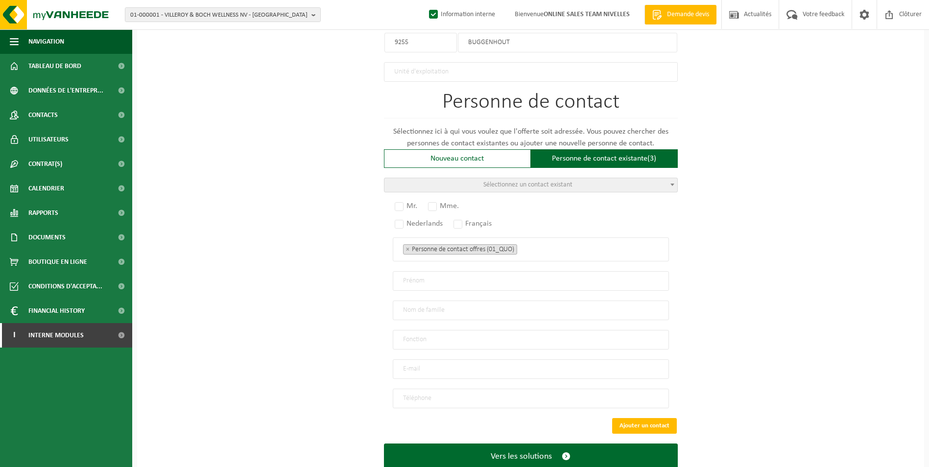
click at [533, 181] on span "Sélectionnez un contact existant" at bounding box center [528, 184] width 89 height 7
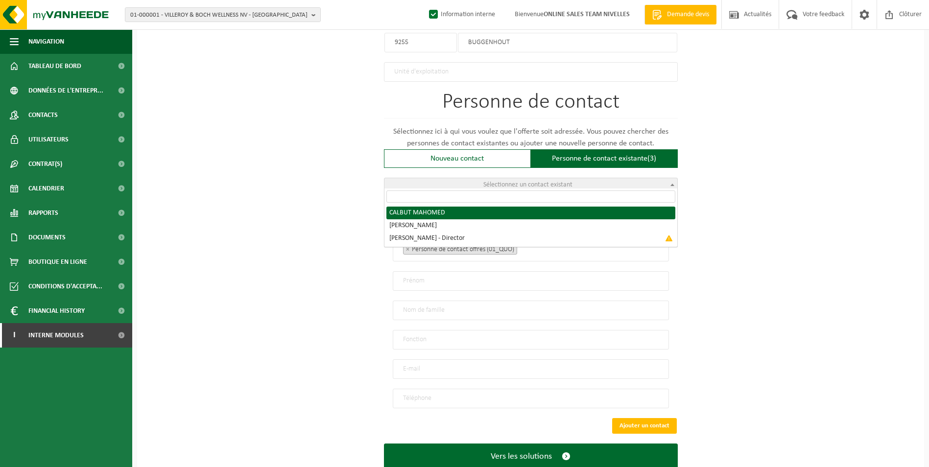
radio input "true"
select select "{"code":"10-986131","firstname":"MAHOMED","surname":"CALBUT","gender":"Unknown"…"
type input "MAHOMED"
type input "CALBUT"
type input "info@laperledorient.be"
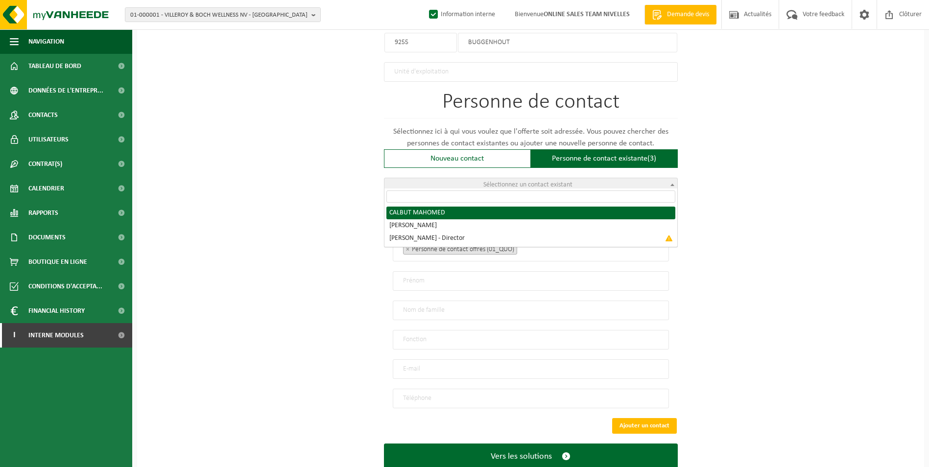
type input "+32465206194"
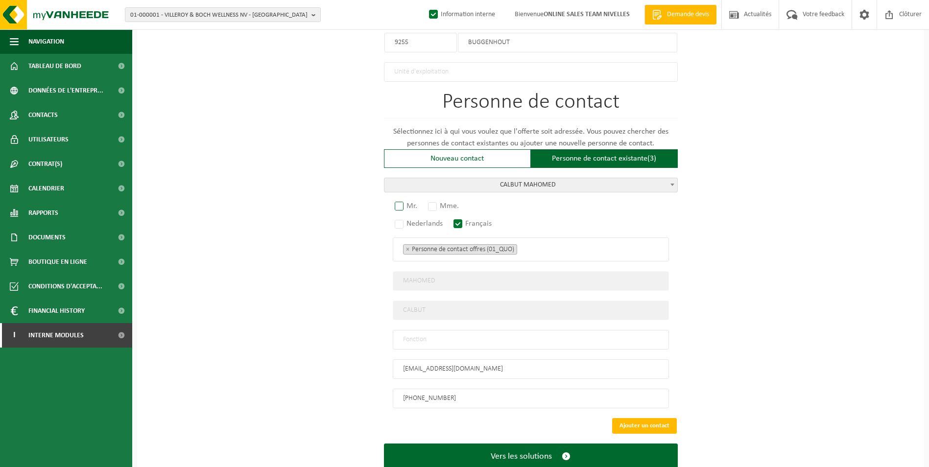
click at [397, 203] on label "Mr." at bounding box center [406, 206] width 27 height 14
radio input "true"
click at [634, 182] on span "CALBUT MAHOMED" at bounding box center [531, 185] width 293 height 14
click at [460, 331] on input "text" at bounding box center [531, 340] width 276 height 20
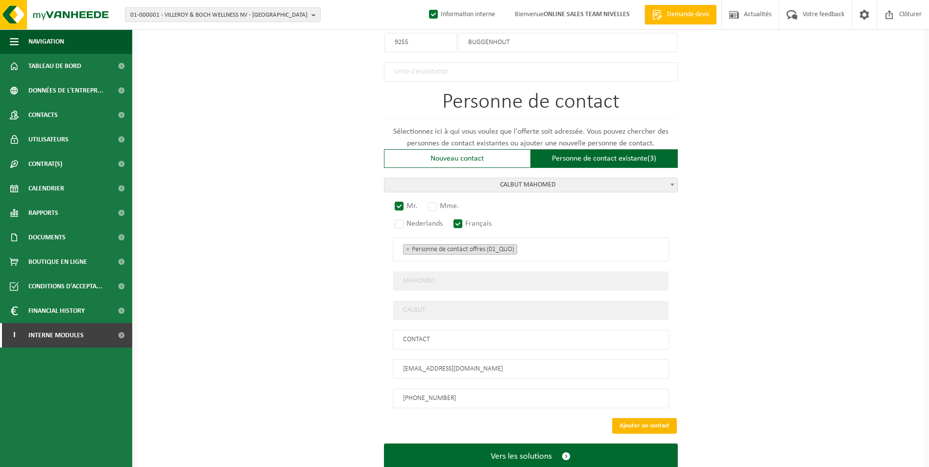
type input "CONTACT"
click at [655, 418] on button "Ajouter un contact" at bounding box center [644, 426] width 65 height 16
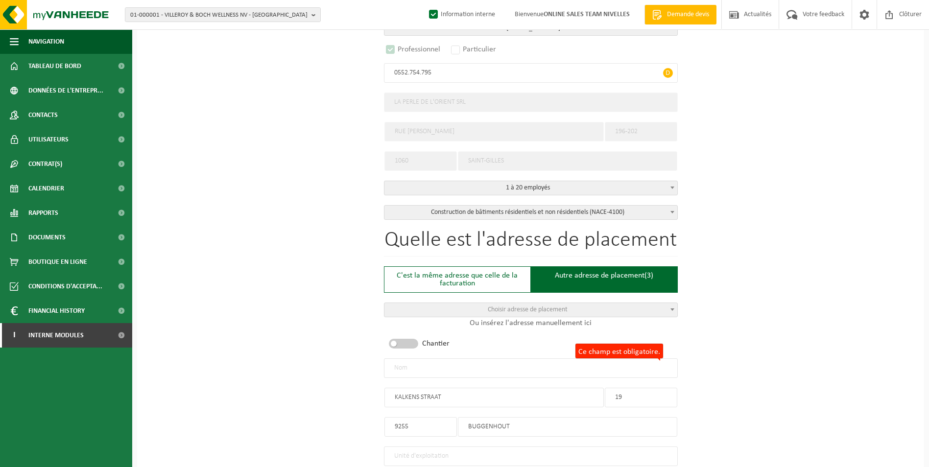
scroll to position [203, 0]
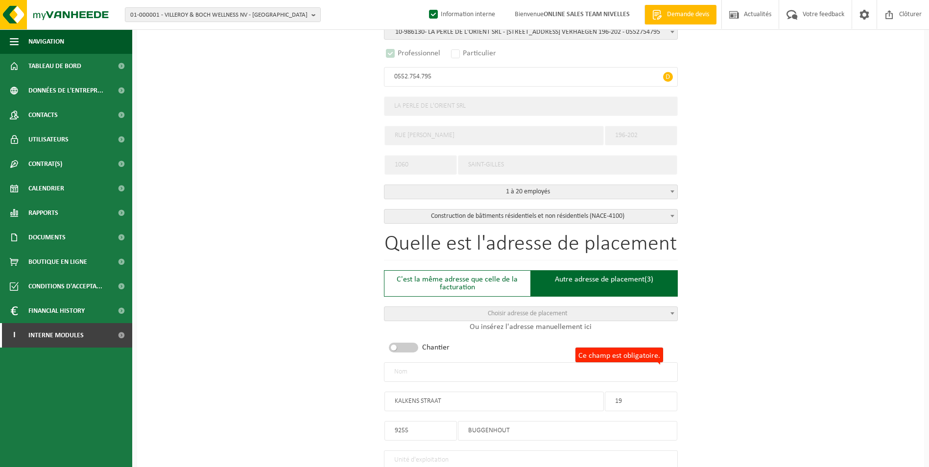
click at [512, 370] on input "Ce champ est obligatoire." at bounding box center [531, 373] width 294 height 20
type input "l"
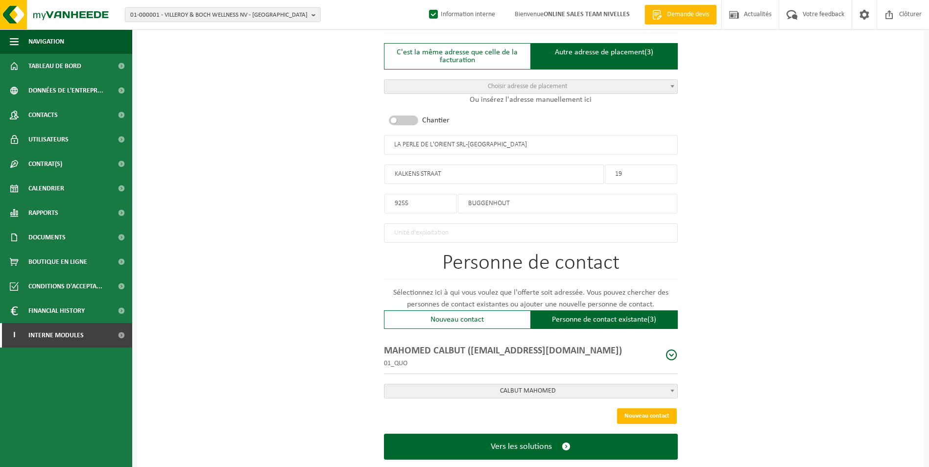
scroll to position [448, 0]
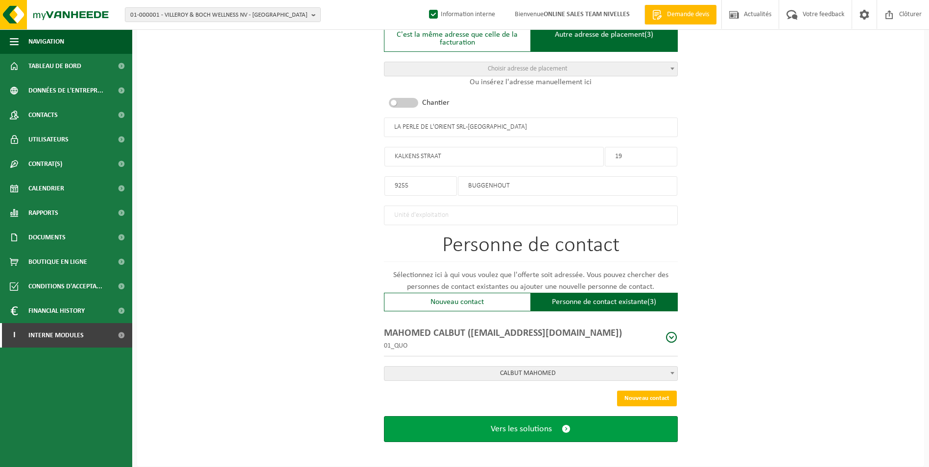
type input "LA PERLE DE L'ORIENT SRL-[GEOGRAPHIC_DATA]"
click at [513, 424] on span "Vers les solutions" at bounding box center [521, 429] width 61 height 10
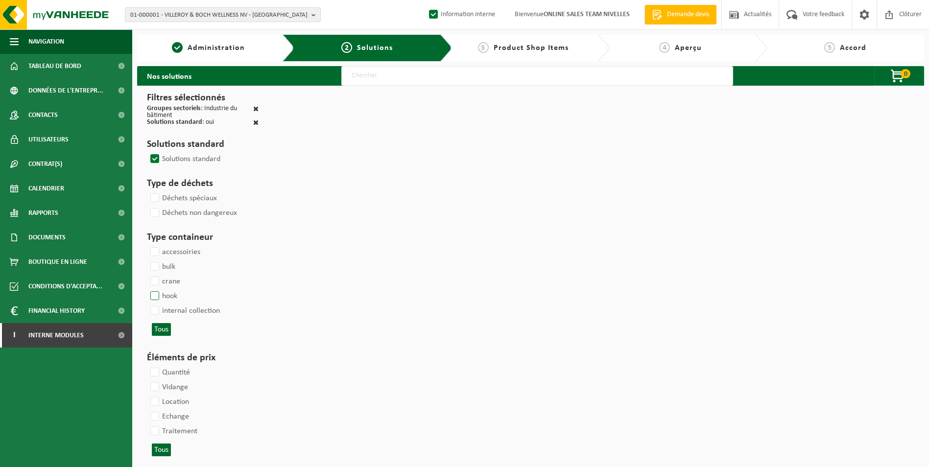
click at [154, 293] on label "hook" at bounding box center [162, 296] width 29 height 15
click at [147, 289] on input "hook" at bounding box center [146, 289] width 0 height 0
checkbox input "true"
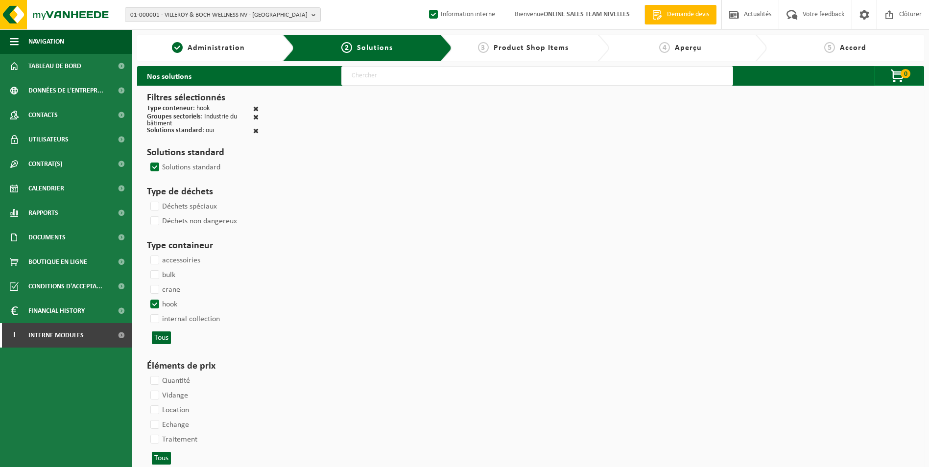
select select
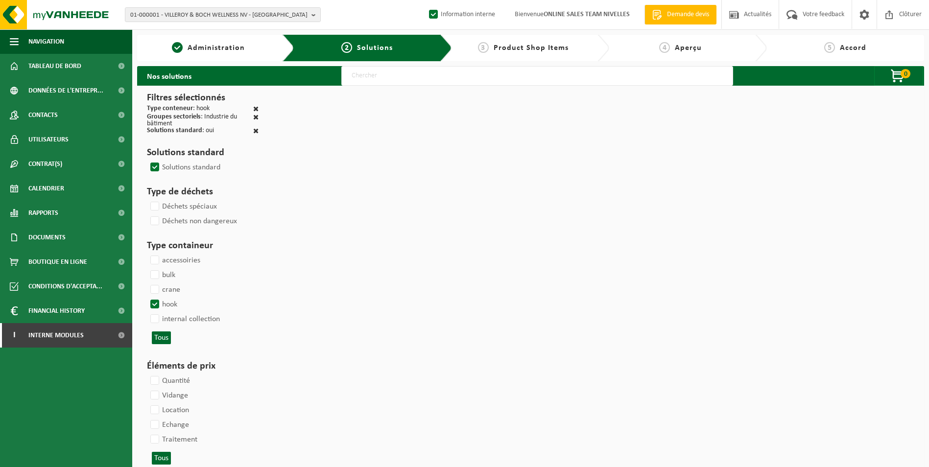
select select
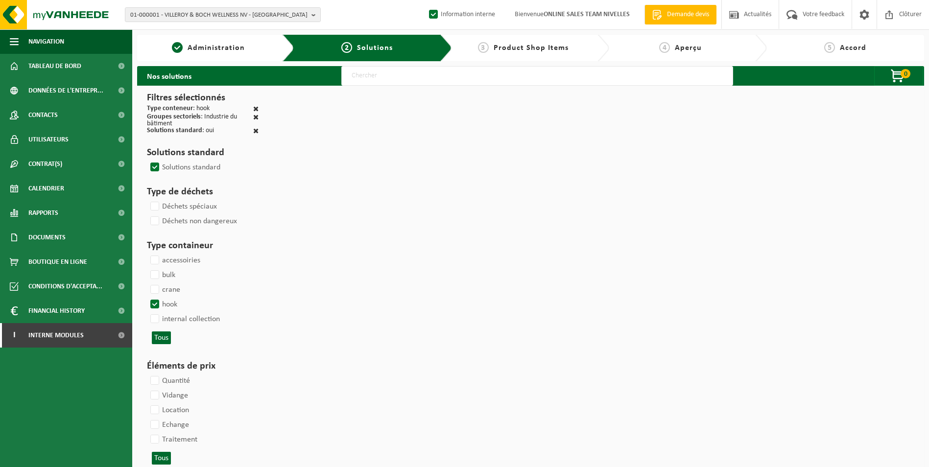
select select
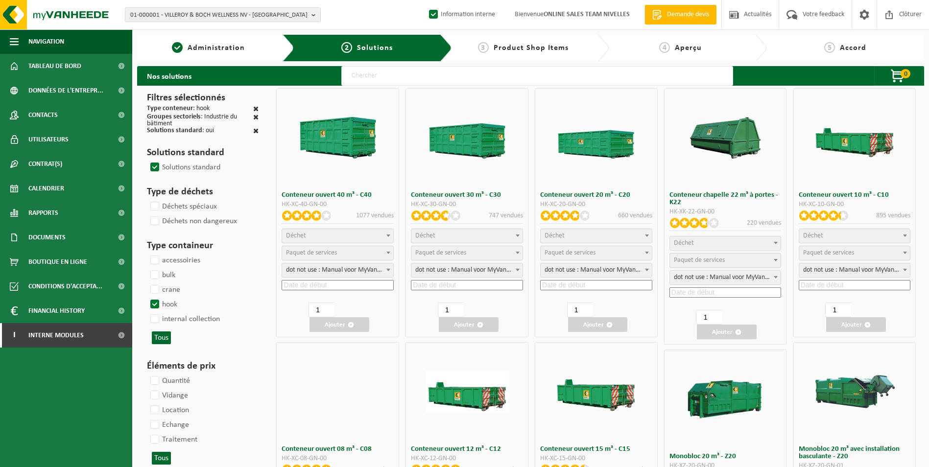
select select
select select "197"
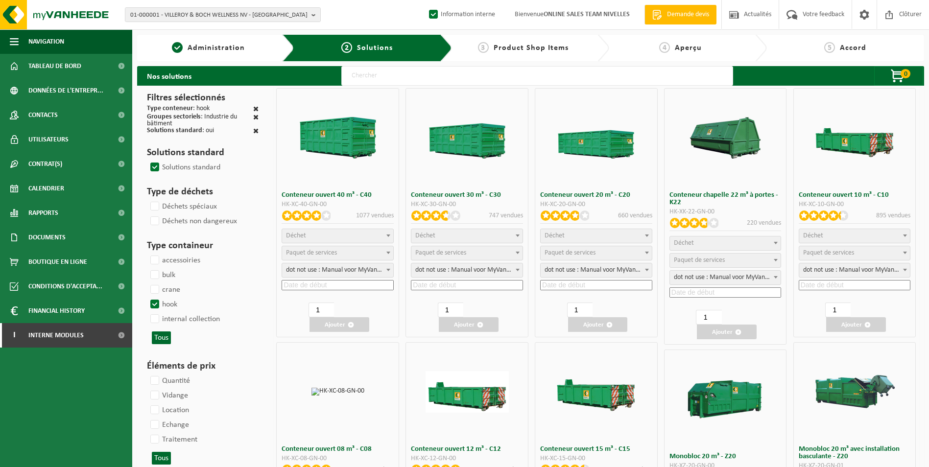
select select
select select "25"
select select "8"
select select "25"
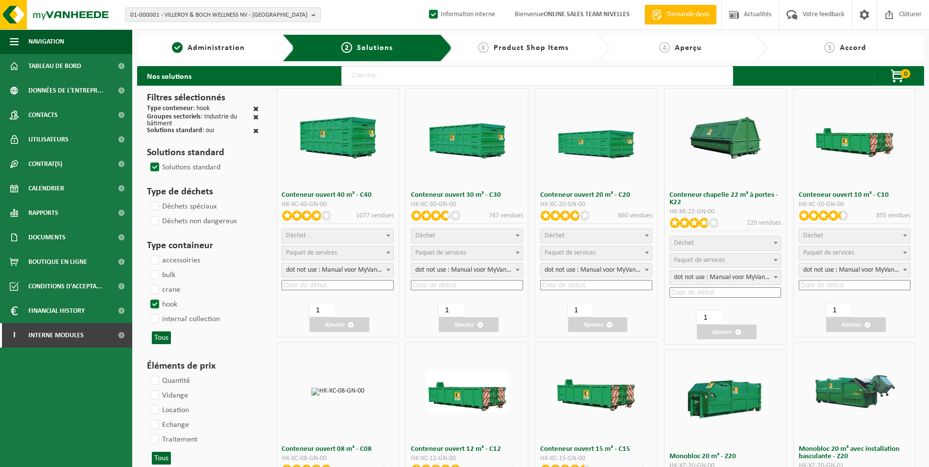
select select "7"
select select "25"
select select "7"
select select "25"
click at [614, 232] on span "Déchet" at bounding box center [596, 236] width 111 height 14
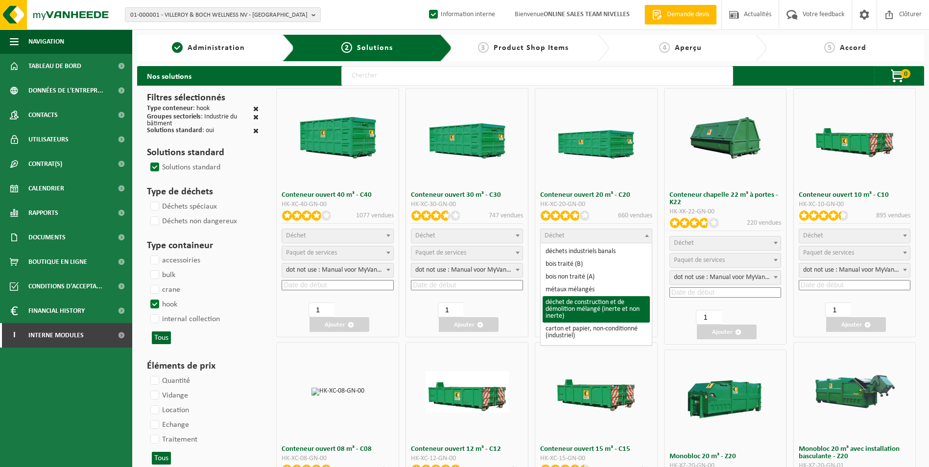
select select "31"
select select
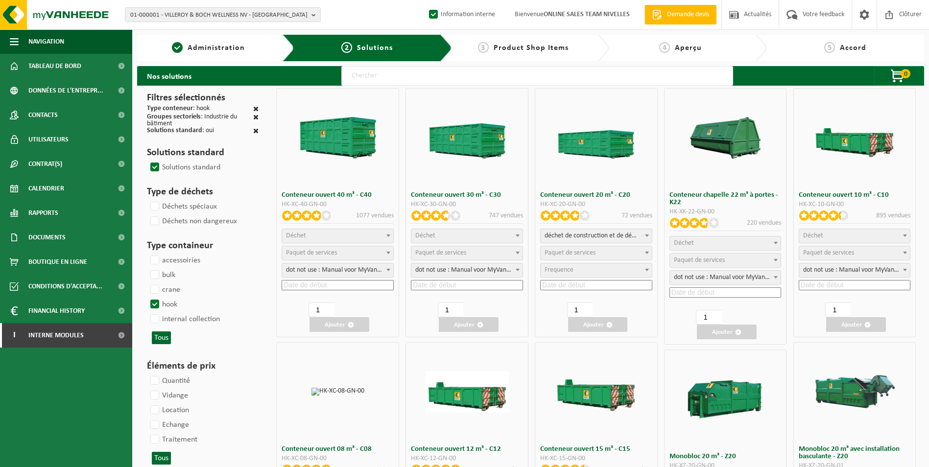
select select
click at [597, 250] on span "Paquet de services" at bounding box center [596, 253] width 111 height 14
select select "197"
select select "25"
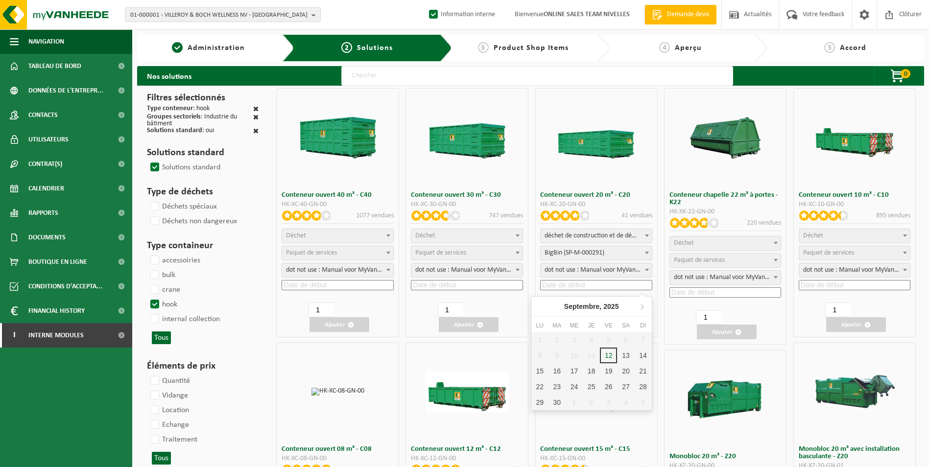
click at [592, 281] on input at bounding box center [596, 285] width 112 height 10
click at [553, 374] on div "16" at bounding box center [557, 372] width 17 height 16
type input "2025-09-16"
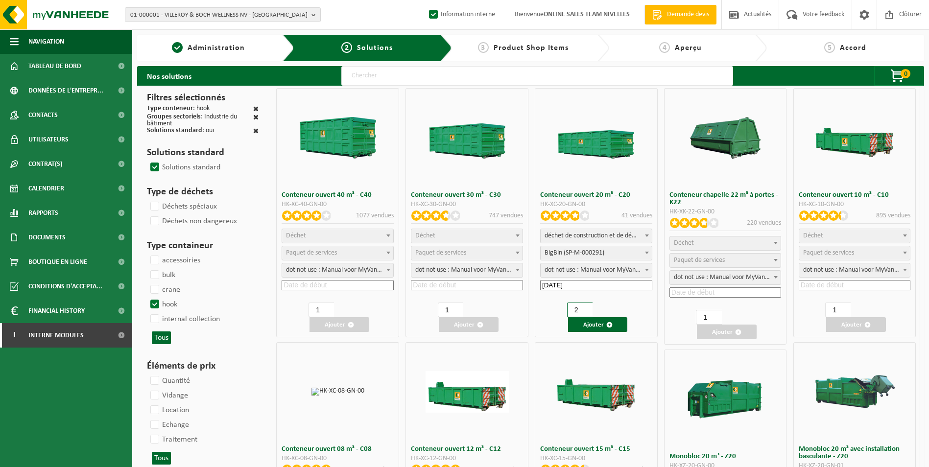
type input "2"
click at [586, 307] on input "2" at bounding box center [579, 310] width 25 height 15
click at [598, 325] on button "Ajouter" at bounding box center [598, 324] width 60 height 15
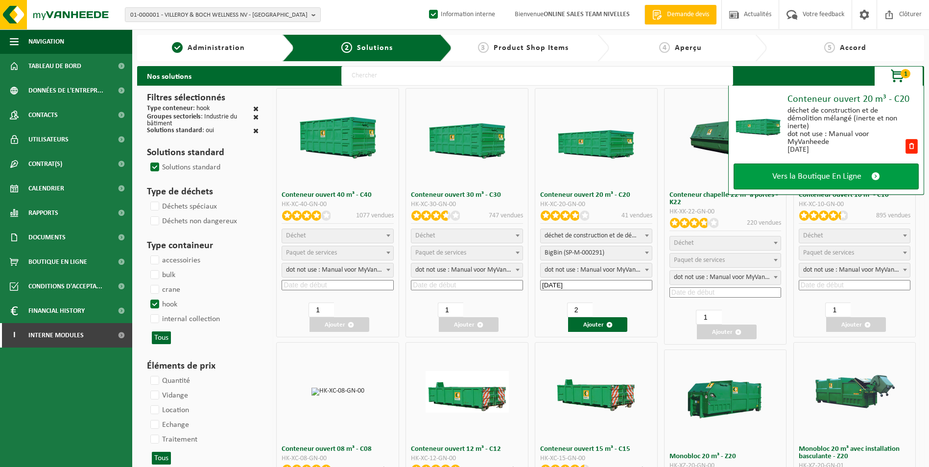
click at [840, 174] on span "Vers la Boutique En Ligne" at bounding box center [817, 176] width 89 height 10
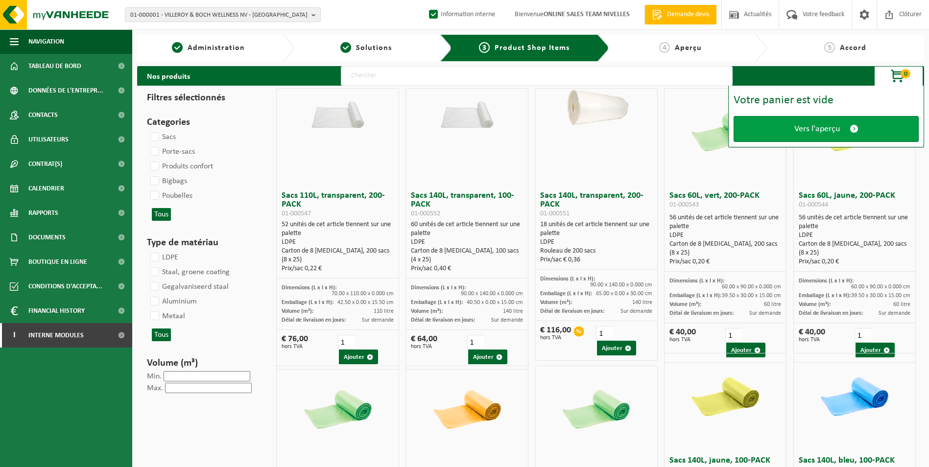
click at [823, 131] on span "Vers l'aperçu" at bounding box center [818, 129] width 46 height 10
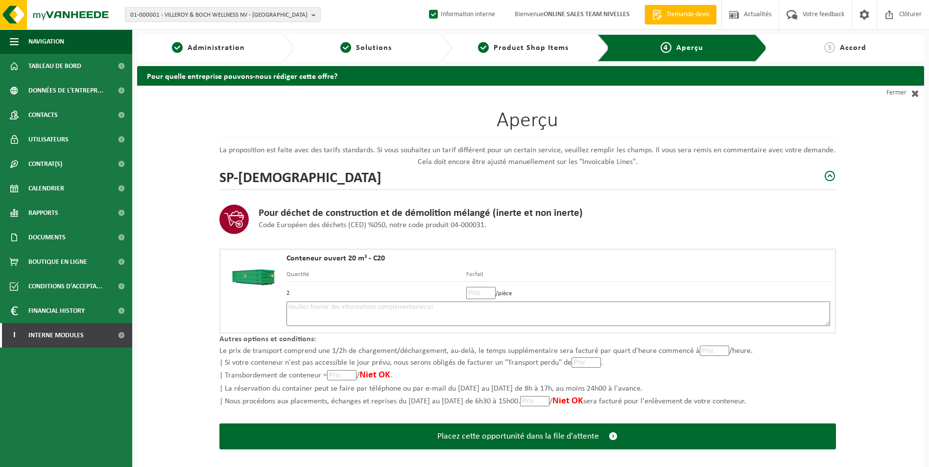
click at [482, 294] on input "number" at bounding box center [480, 293] width 29 height 12
click at [472, 295] on input "number" at bounding box center [480, 293] width 29 height 12
type input "1110"
click at [446, 311] on textarea at bounding box center [559, 314] width 544 height 24
type textarea "p"
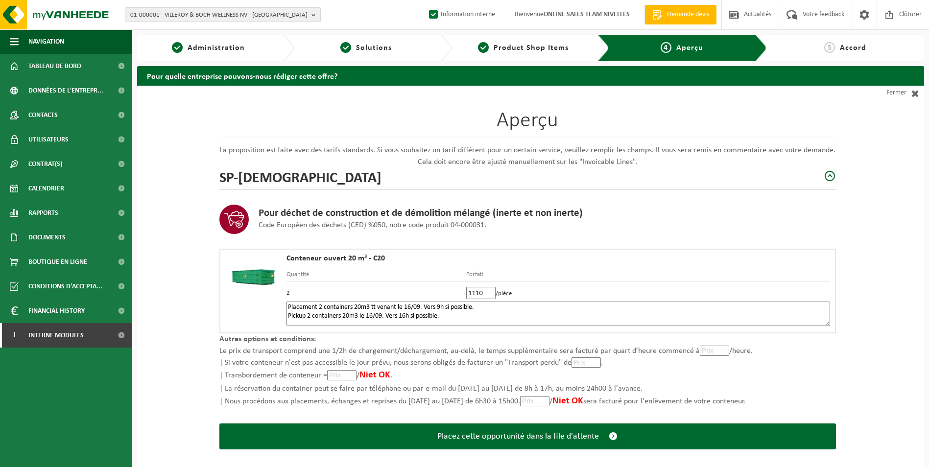
click at [486, 309] on textarea "Placement 2 containers 20m3 tt venant le 16/09. Vers 9h si possible. Pickup 2 c…" at bounding box center [559, 314] width 544 height 24
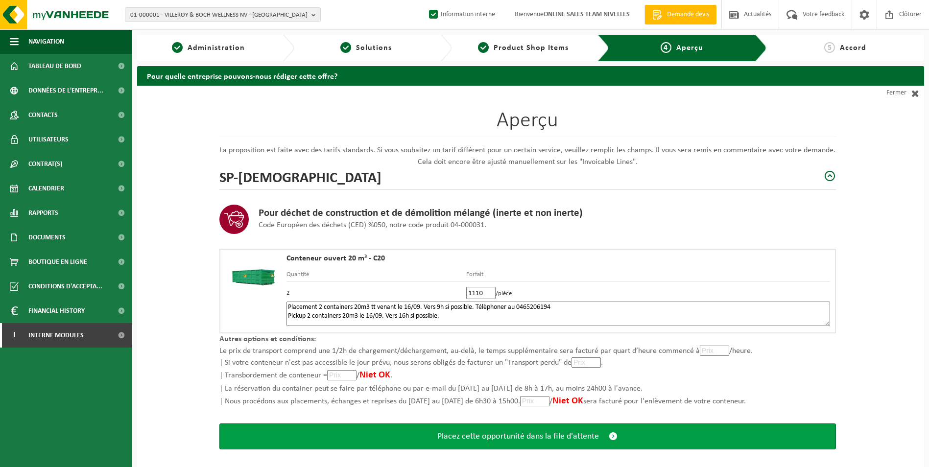
type textarea "Placement 2 containers 20m3 tt venant le 16/09. Vers 9h si possible. Télèphoner…"
click at [516, 437] on span "Placez cette opportunité dans la file d'attente" at bounding box center [519, 437] width 162 height 10
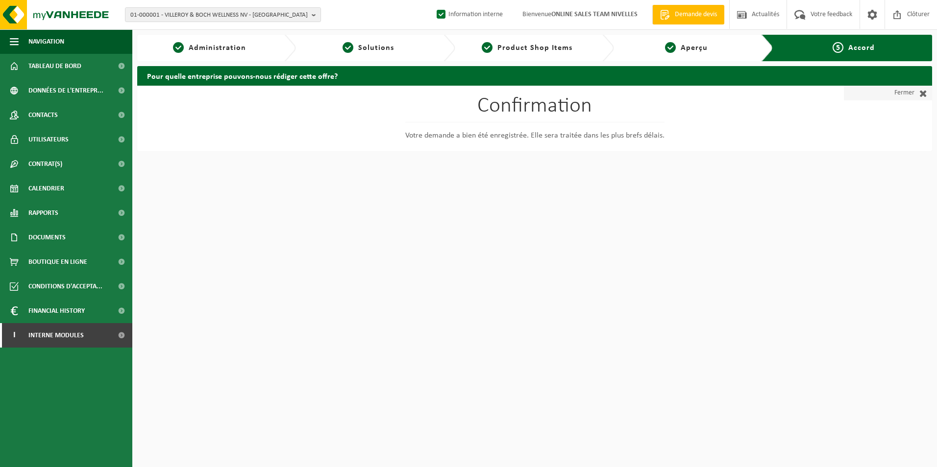
click at [901, 93] on link "Fermer" at bounding box center [888, 93] width 88 height 15
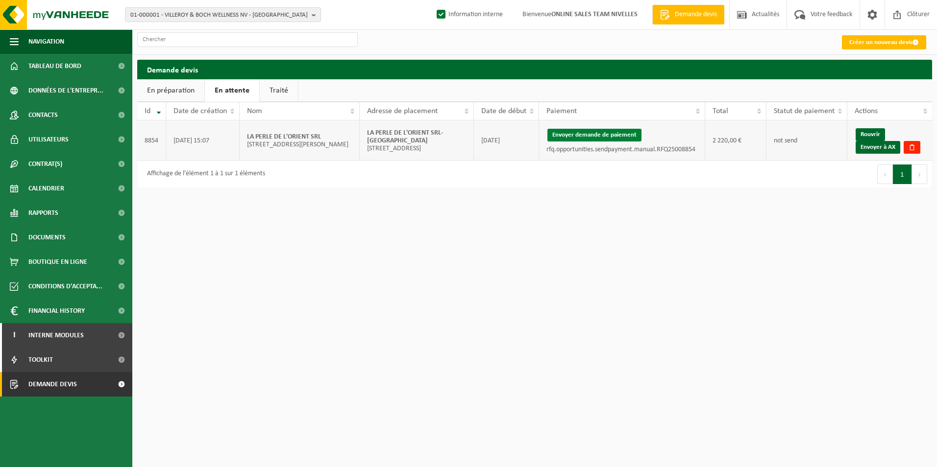
click at [607, 132] on button "Envoyer demande de paiement" at bounding box center [594, 135] width 94 height 13
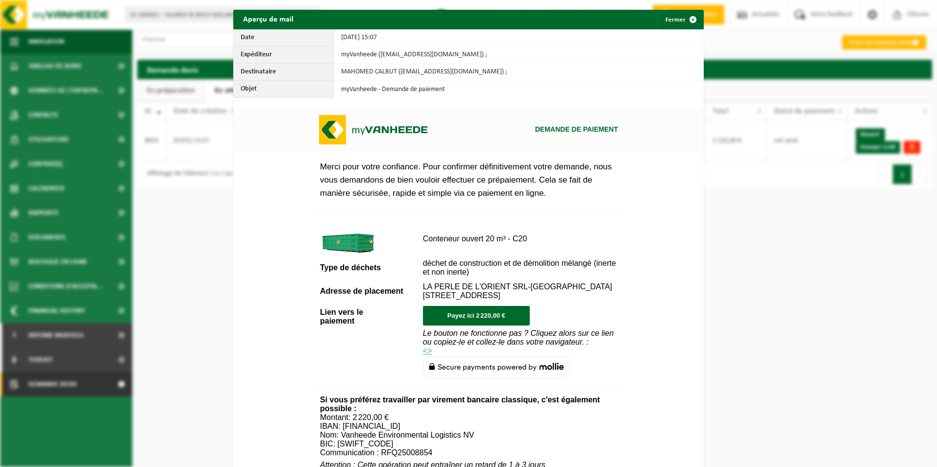
scroll to position [343, 0]
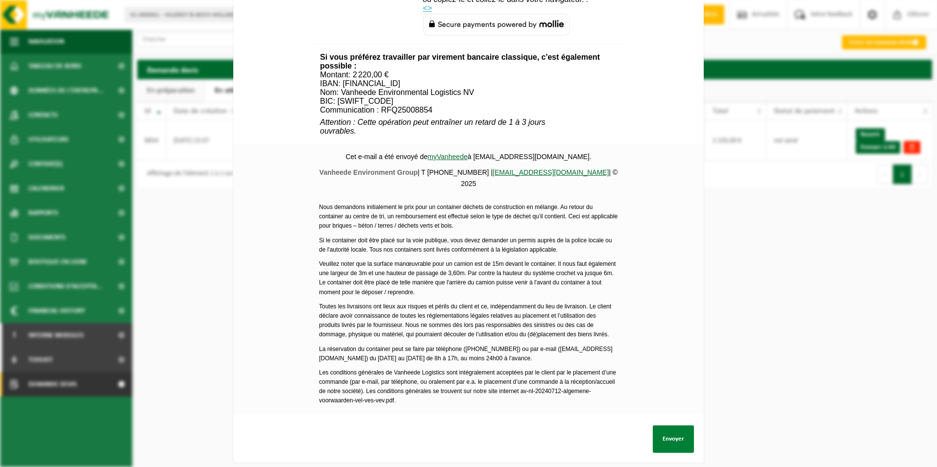
click at [676, 437] on button "Envoyer" at bounding box center [673, 439] width 41 height 27
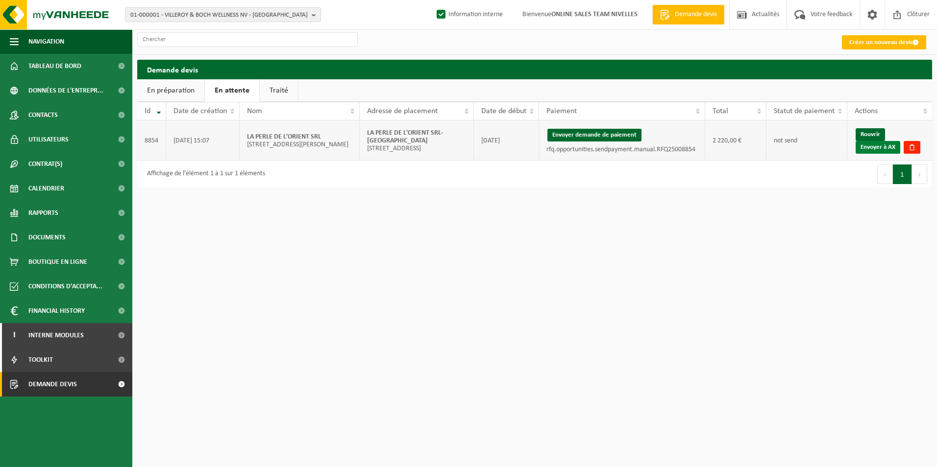
click at [886, 147] on link "Envoyer à AX" at bounding box center [877, 147] width 45 height 13
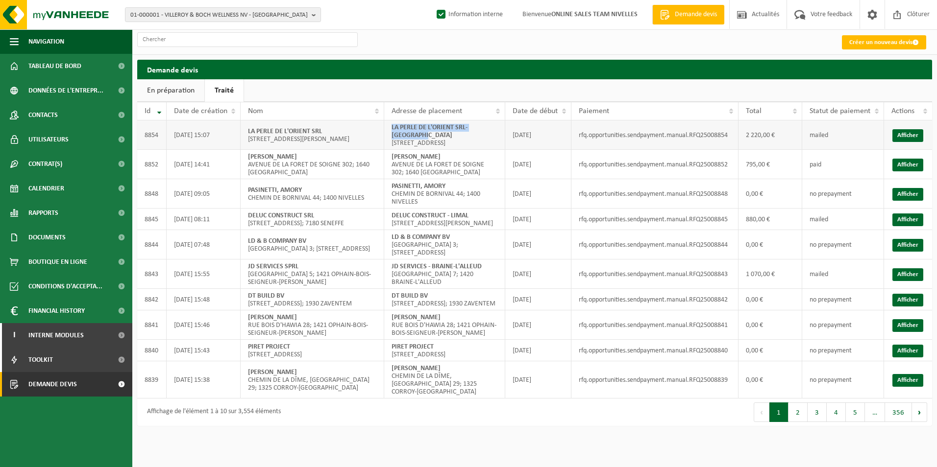
drag, startPoint x: 392, startPoint y: 128, endPoint x: 447, endPoint y: 136, distance: 55.4
click at [447, 136] on td "LA PERLE DE L'ORIENT SRL-BUGGENHOUT [STREET_ADDRESS]" at bounding box center [444, 135] width 121 height 29
copy strong "LA PERLE DE L'ORIENT SRL-[GEOGRAPHIC_DATA]"
